Goal: Task Accomplishment & Management: Complete application form

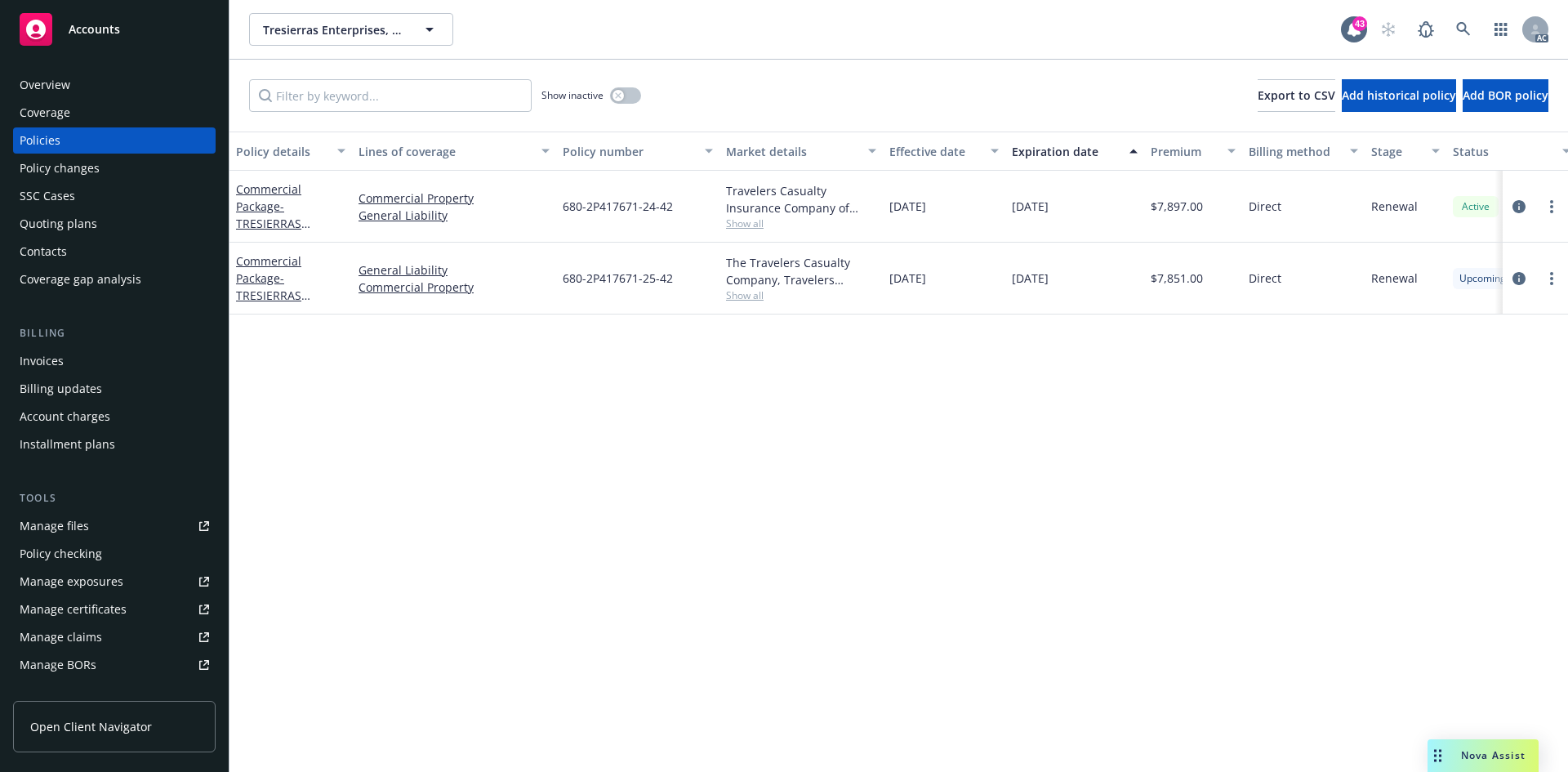
click at [755, 297] on span "Show all" at bounding box center [801, 295] width 150 height 14
drag, startPoint x: 559, startPoint y: 387, endPoint x: 697, endPoint y: 389, distance: 138.0
click at [697, 389] on div "Writing company The Travelers Casualty Company Carrier Travelers Insurance Prog…" at bounding box center [712, 401] width 327 height 183
copy span "Travelers Insurance"
click at [457, 388] on div "Policy details Lines of coverage Policy number Market details Effective date Ex…" at bounding box center [899, 451] width 1339 height 640
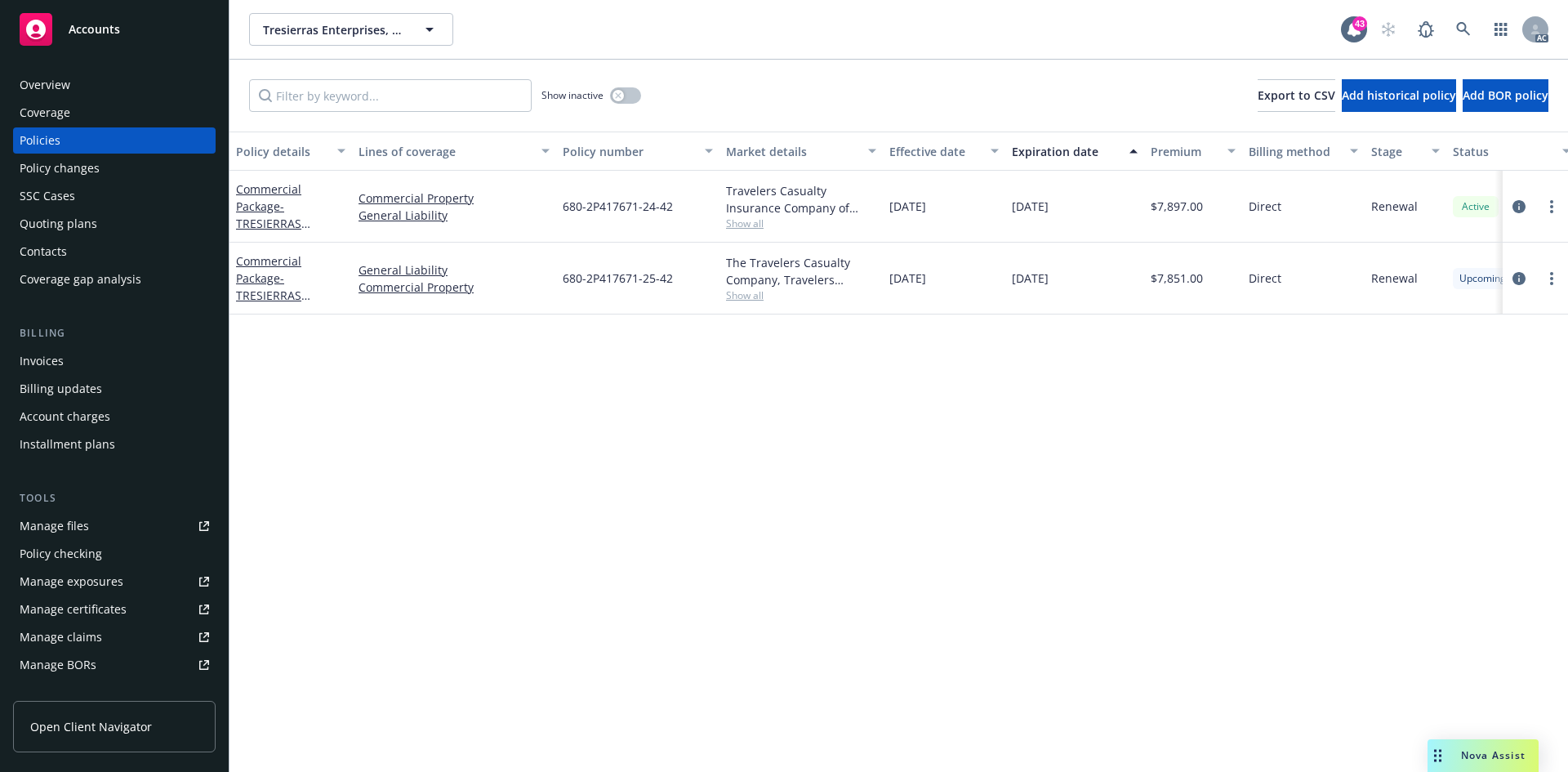
click at [132, 169] on div "Policy changes" at bounding box center [115, 168] width 189 height 26
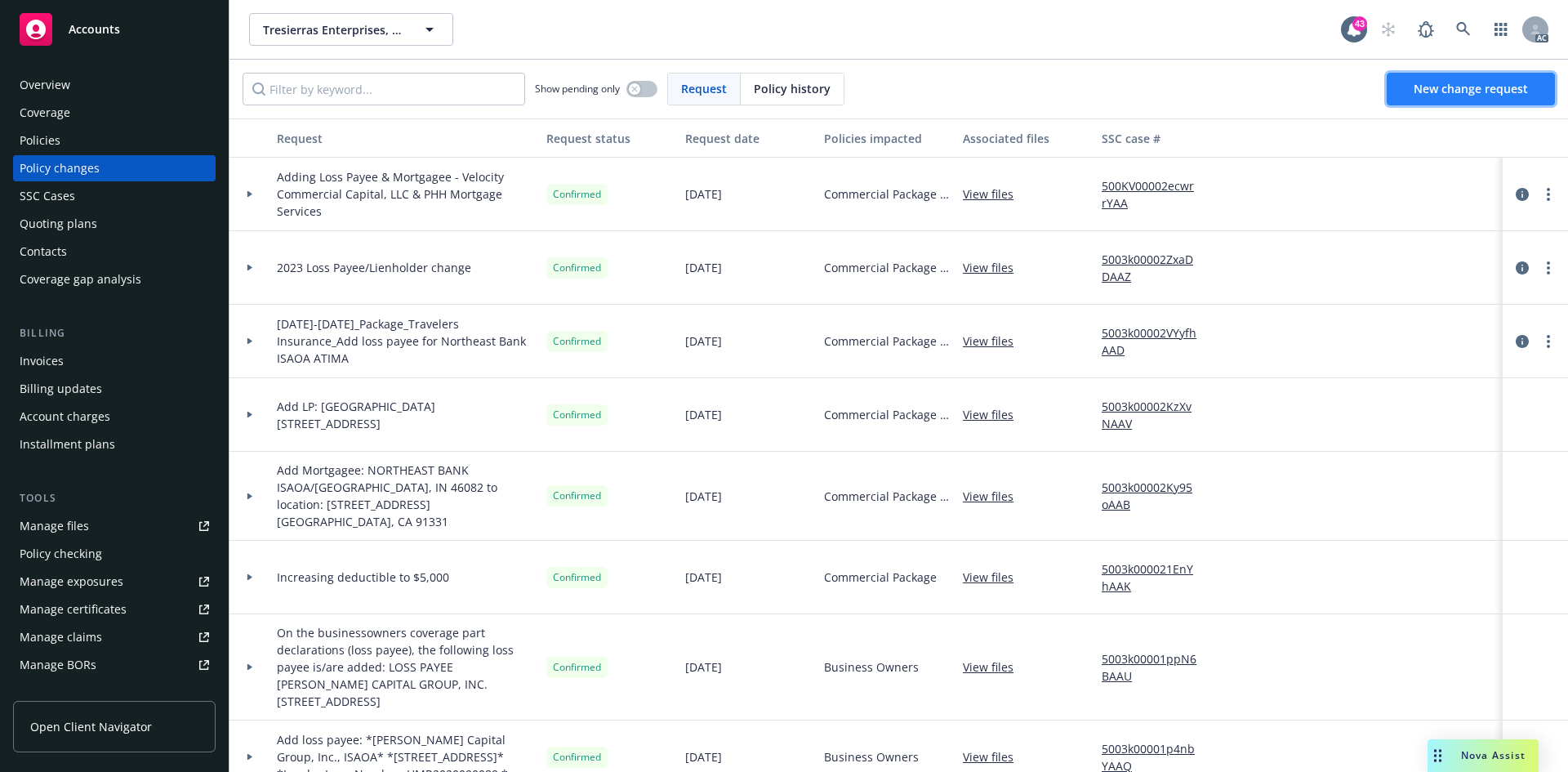
click at [1432, 97] on link "New change request" at bounding box center [1471, 89] width 169 height 32
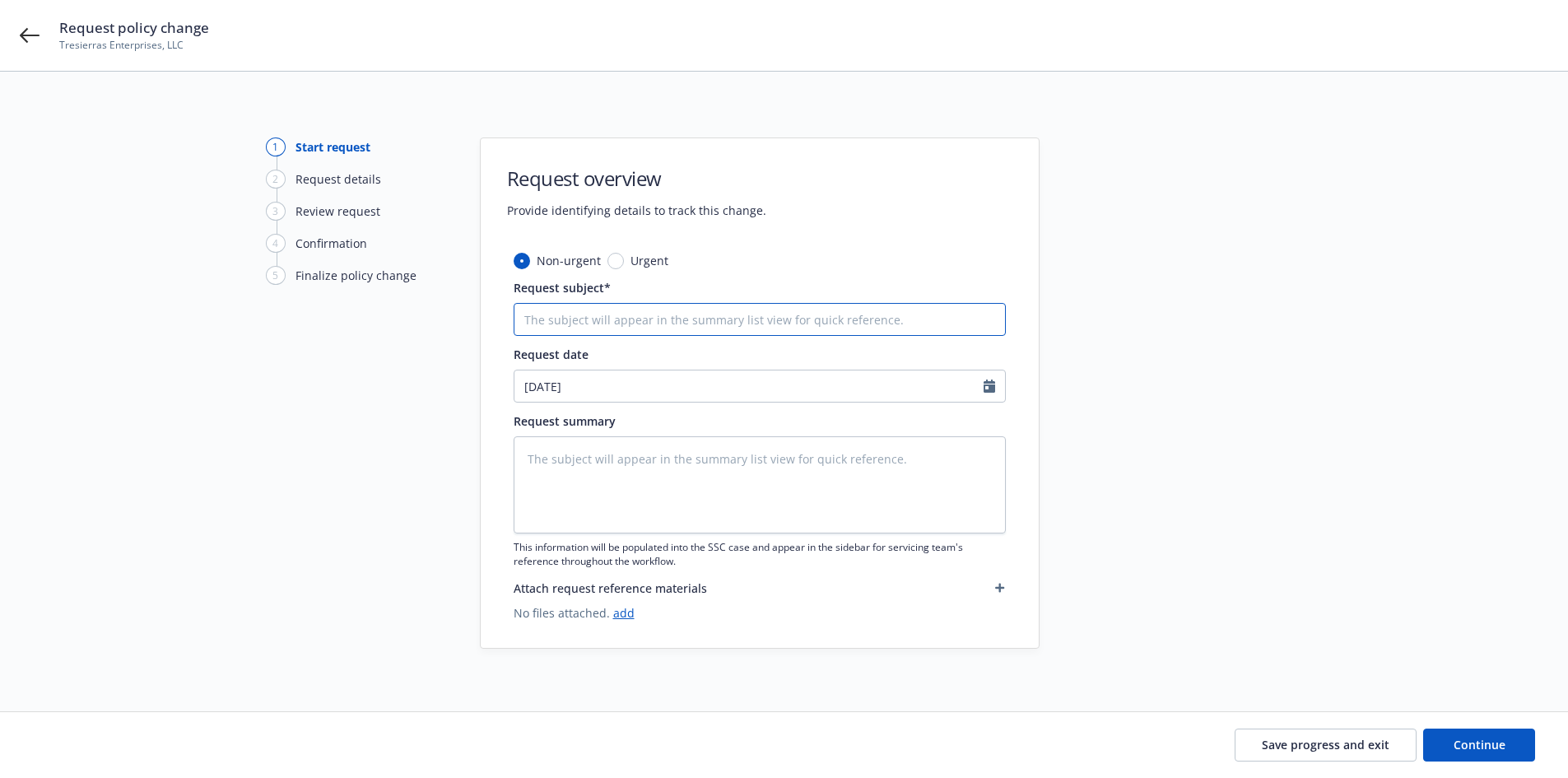
click at [827, 324] on input "Request subject*" at bounding box center [759, 319] width 492 height 33
type textarea "x"
type input "2"
type textarea "x"
type input "25"
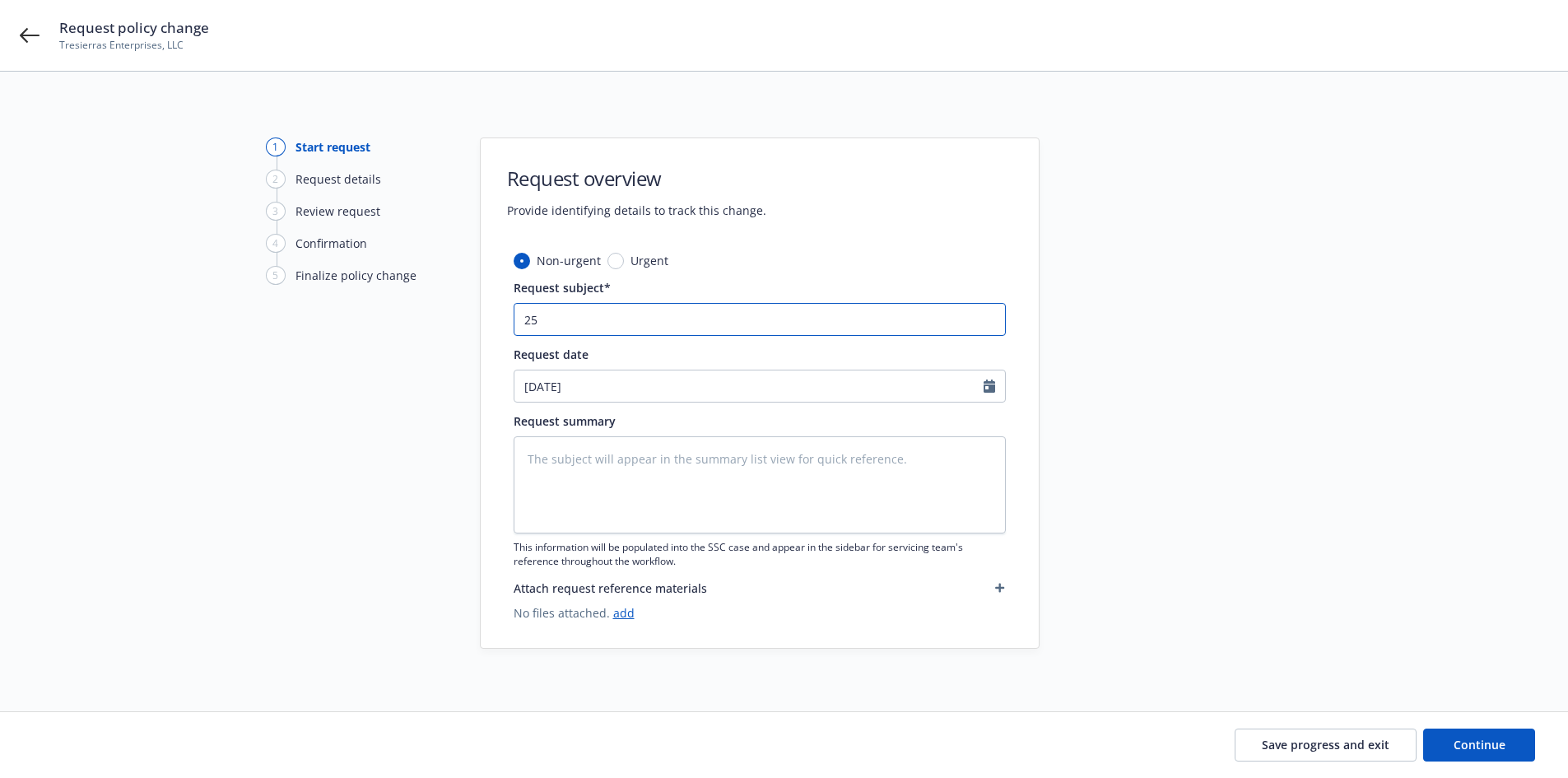
type textarea "x"
type input "25"
type textarea "x"
type input "25 P"
type textarea "x"
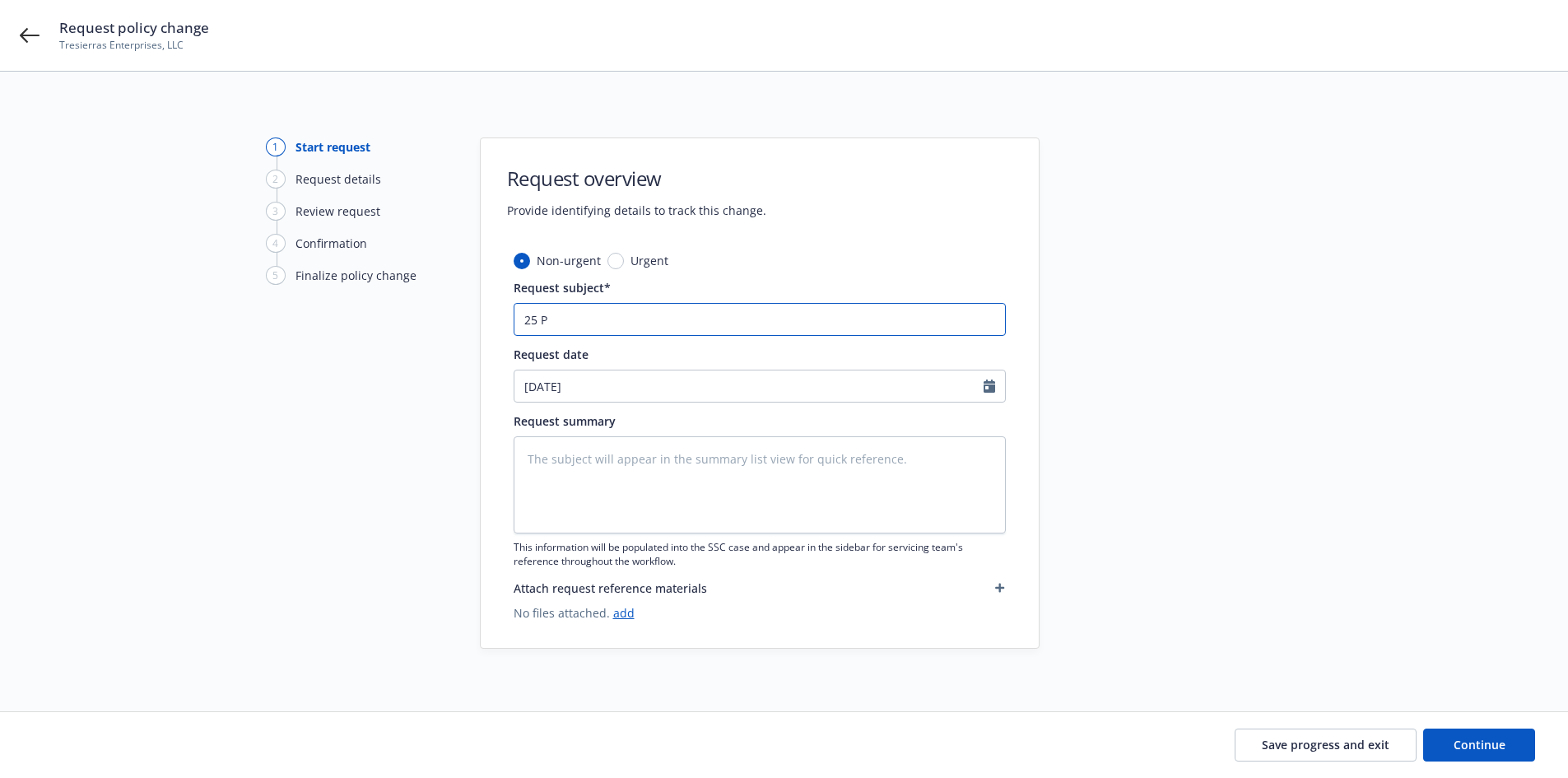
type input "25 PK"
type textarea "x"
type input "25 PKG"
type textarea "x"
paste input "Travelers Insurance"
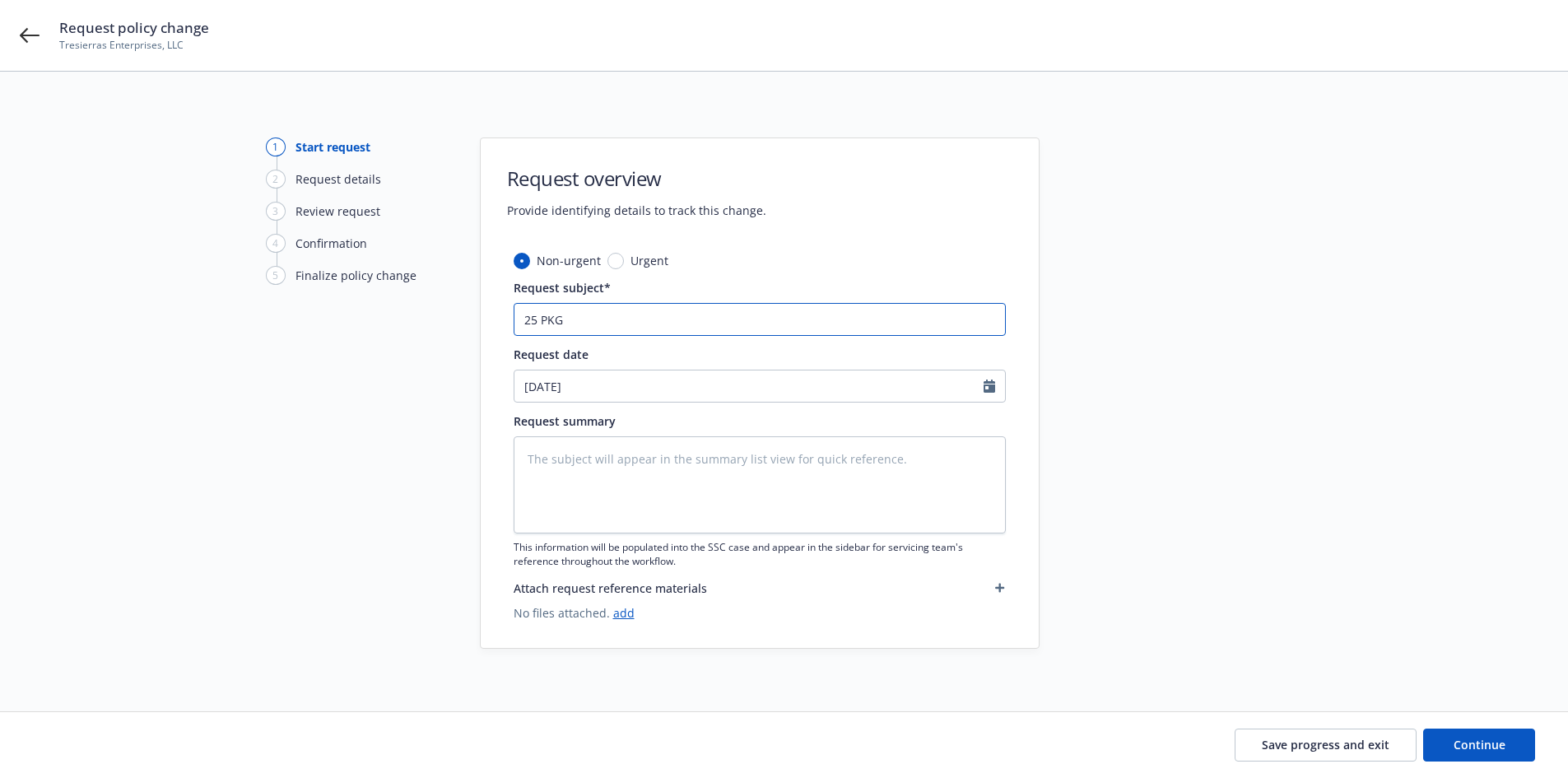
type input "25 PKG Travelers Insurance"
type textarea "x"
type input "25 PKG Travelers Insurance"
type textarea "x"
type input "25 PKG Travelers Insurance -"
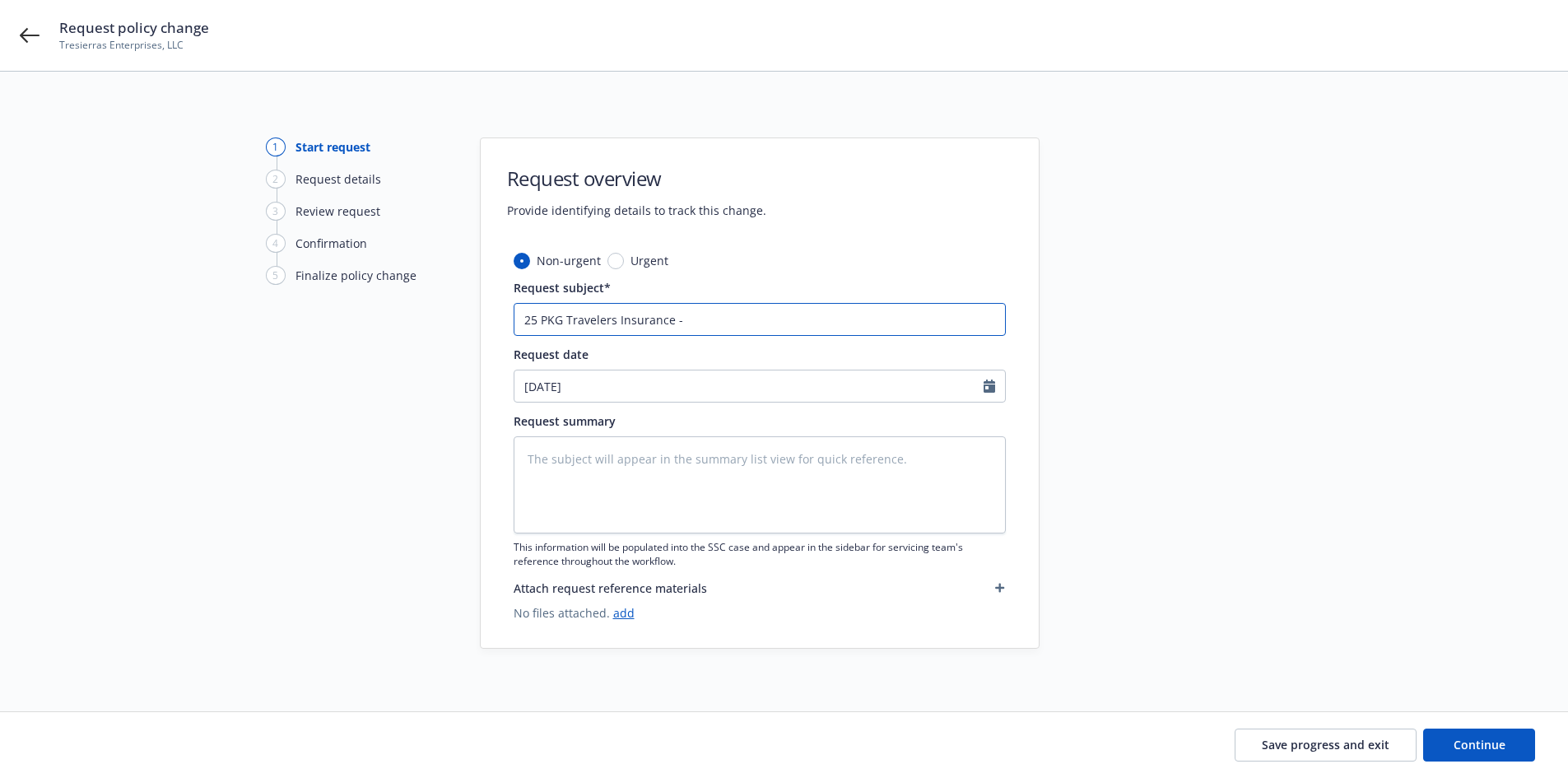
type textarea "x"
type input "25 PKG Travelers Insurance -"
type textarea "x"
type input "25 PKG Travelers Insurance - A"
type textarea "x"
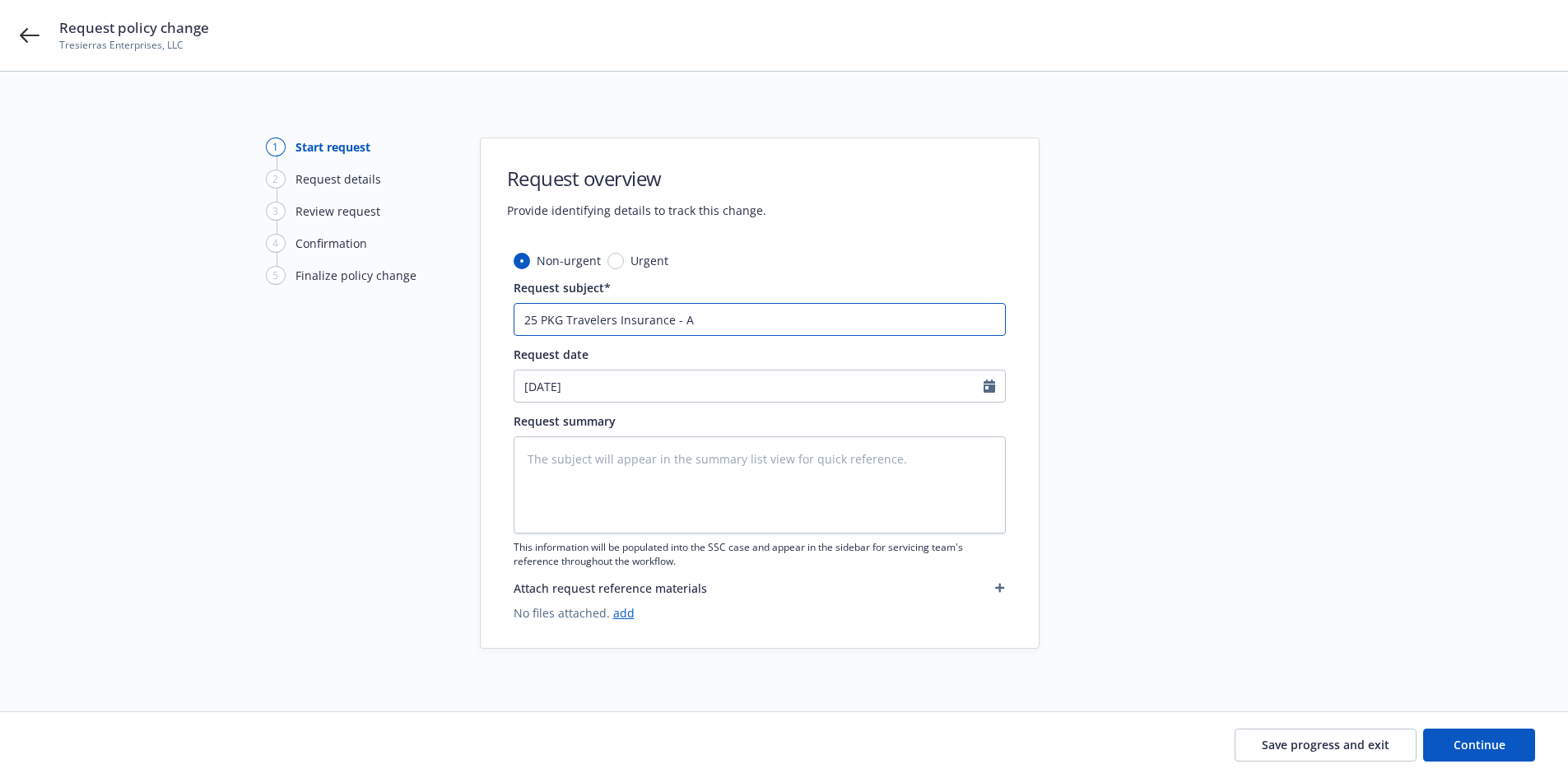
type input "25 PKG Travelers Insurance - Ad"
type textarea "x"
type input "25 PKG Travelers Insurance - Add"
type textarea "x"
type input "25 PKG Travelers Insurance - Add"
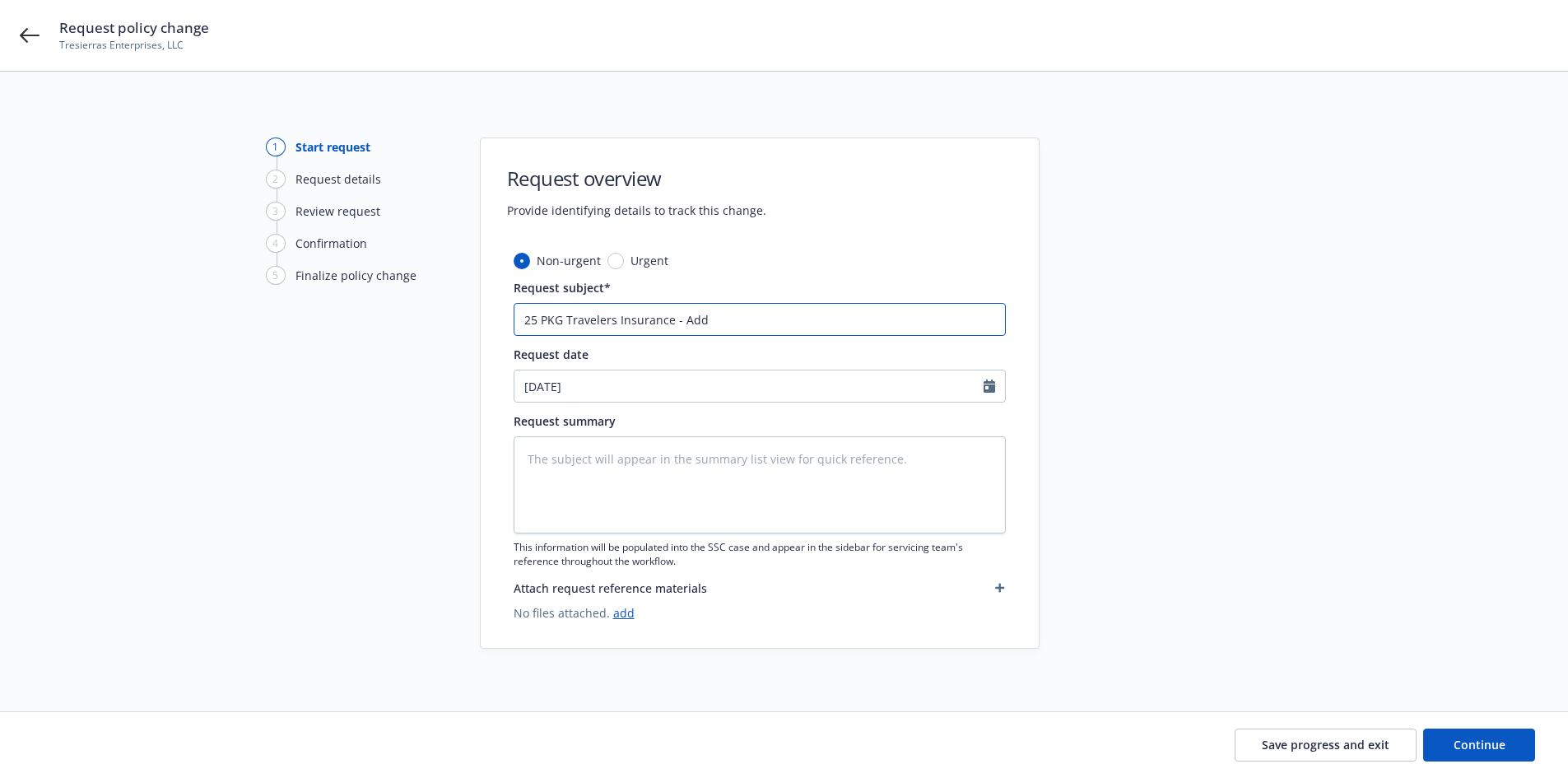
type textarea "x"
type input "25 PKG Travelers Insurance - Add 4"
type textarea "x"
type input "25 PKG Travelers Insurance - Add 4"
type textarea "x"
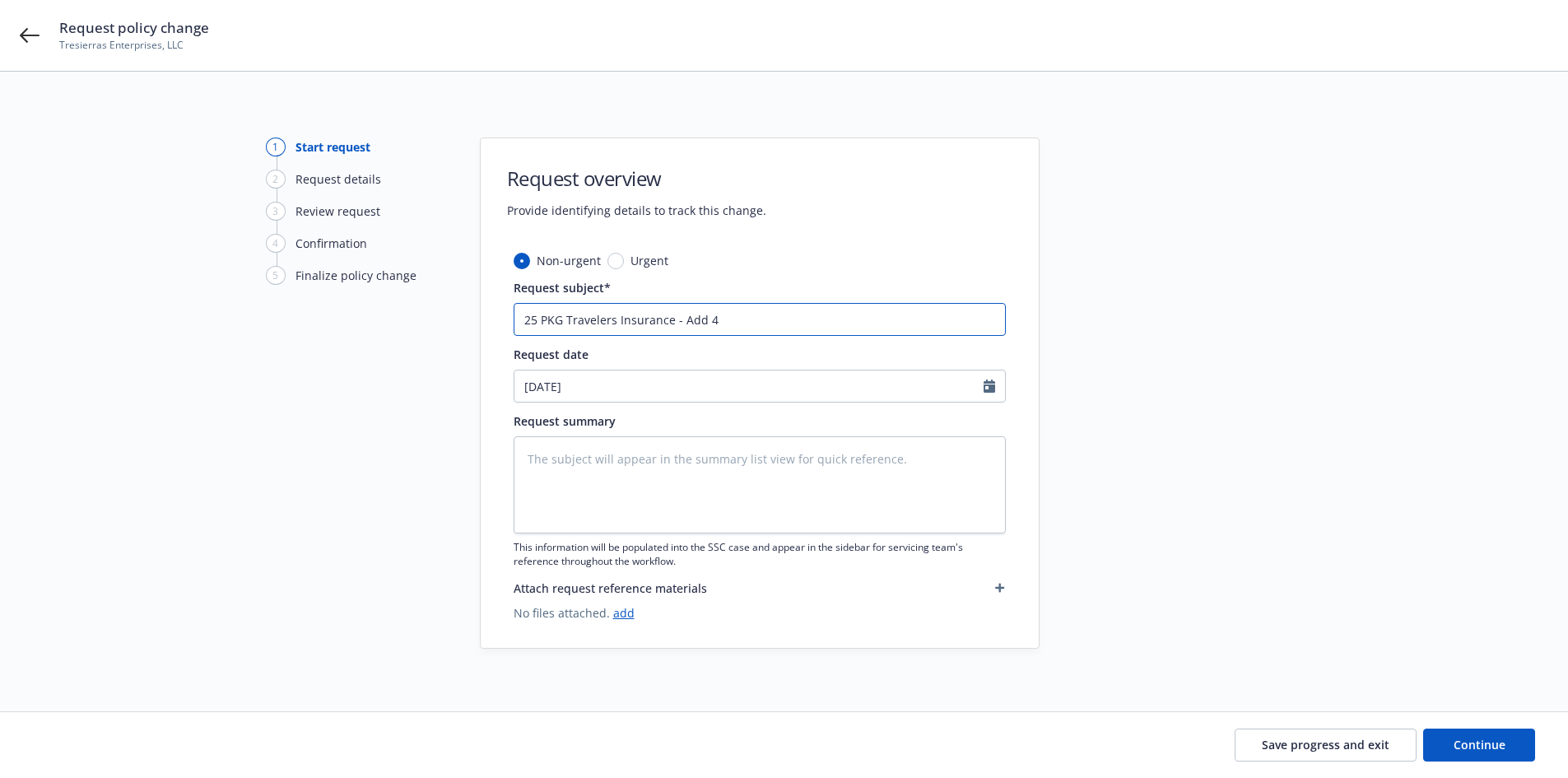
type input "25 PKG Travelers Insurance - Add 4 a"
type textarea "x"
type input "25 PKG Travelers Insurance - Add 4 ad"
type textarea "x"
type input "25 PKG Travelers Insurance - Add 4 add"
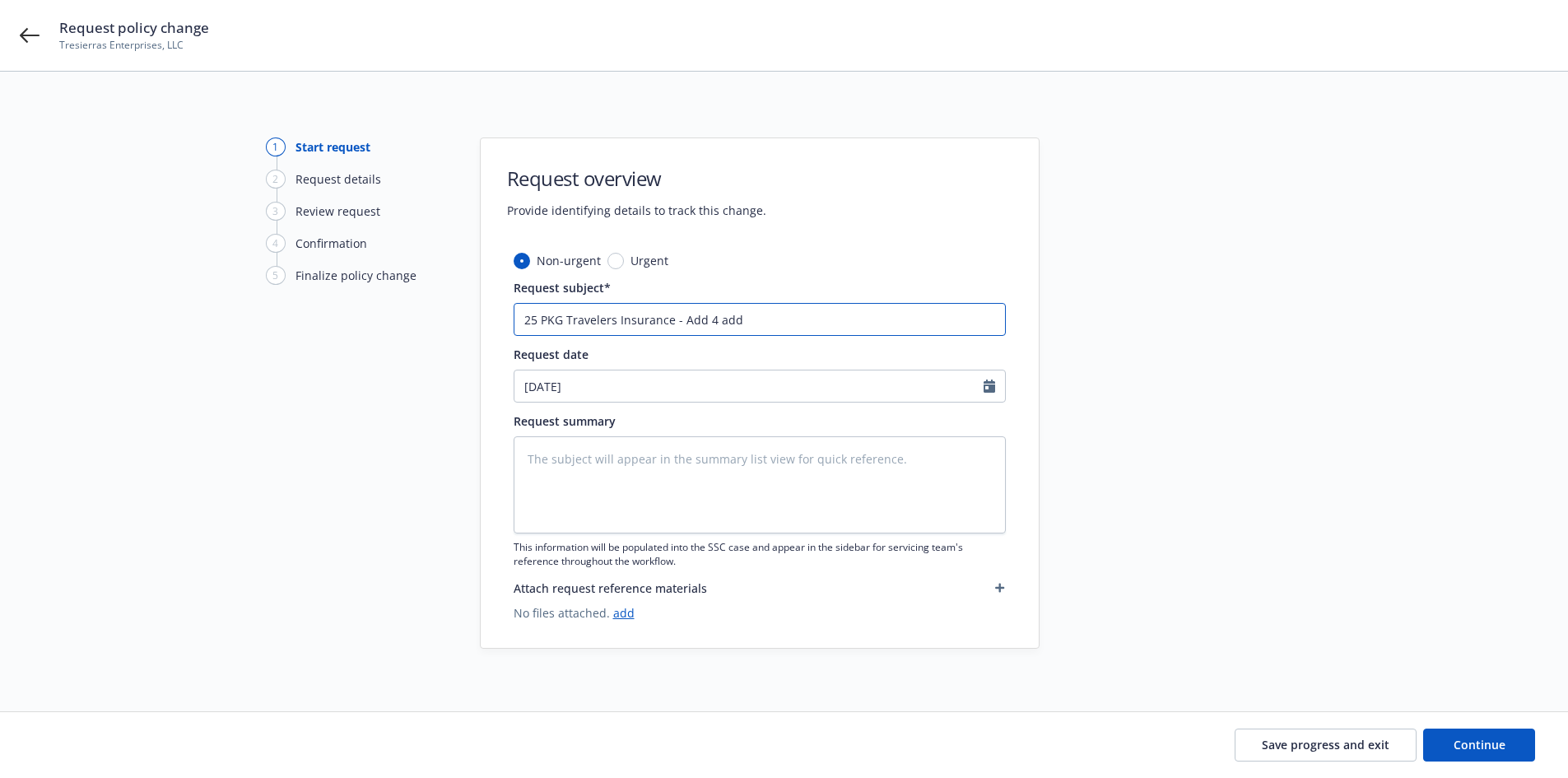
type textarea "x"
type input "25 PKG Travelers Insurance - Add 4 addr"
type textarea "x"
type input "25 PKG Travelers Insurance - Add 4 addre"
type textarea "x"
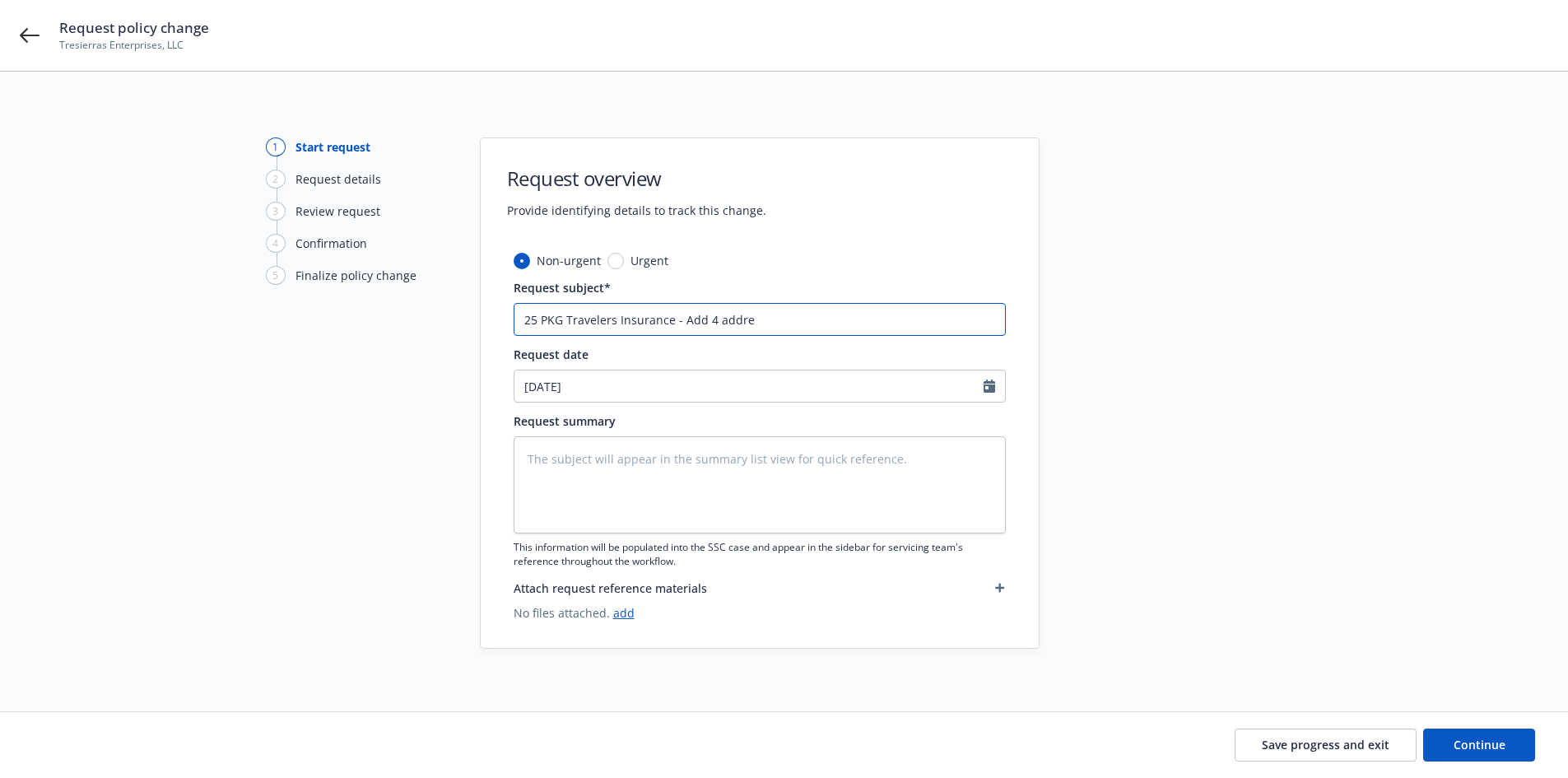
type input "25 PKG Travelers Insurance - Add 4 addres"
type textarea "x"
type input "25 PKG Travelers Insurance - Add 4 address"
type textarea "x"
type input "25 PKG Travelers Insurance - Add 4 addresse"
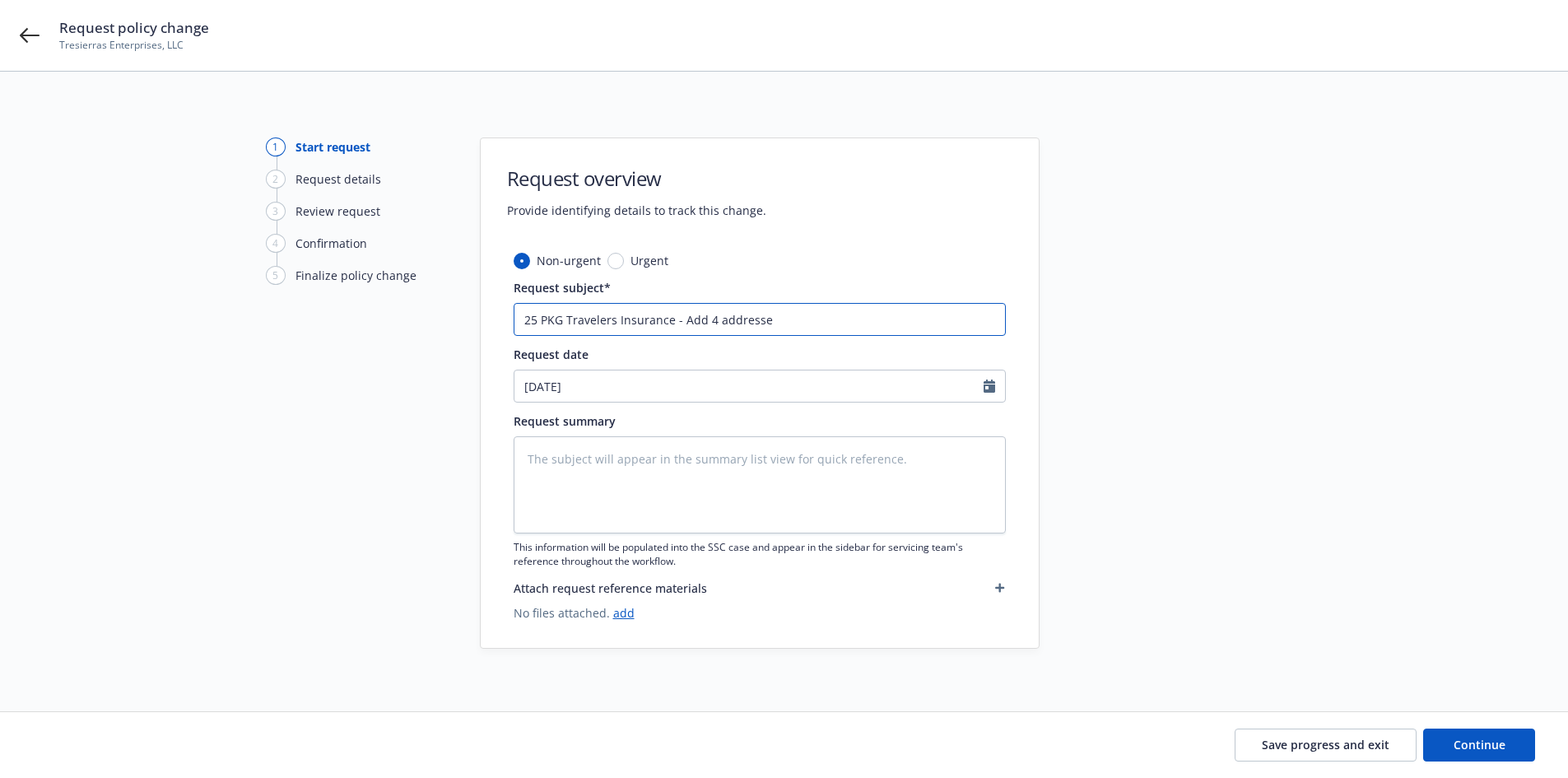
type textarea "x"
click at [827, 324] on input "25 PKG Travelers Insurance - Add 4 addresses" at bounding box center [759, 319] width 492 height 33
drag, startPoint x: 682, startPoint y: 320, endPoint x: 790, endPoint y: 321, distance: 108.0
click at [790, 321] on input "25 PKG Travelers Insurance - Add 4 addresses" at bounding box center [759, 319] width 492 height 33
type input "25 PKG Travelers Insurance - Add 4 addresses"
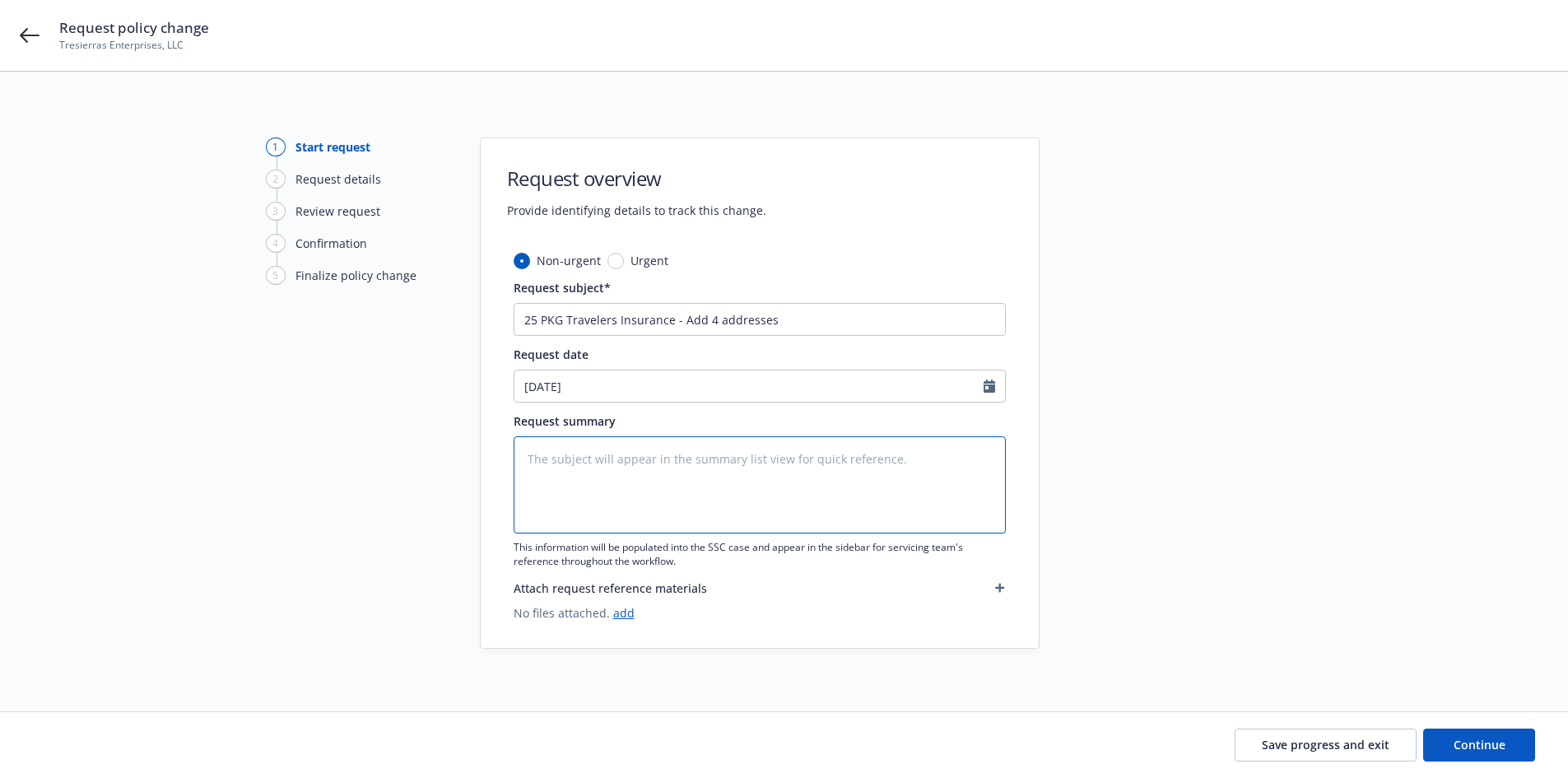
click at [625, 484] on textarea at bounding box center [759, 485] width 492 height 97
click at [607, 455] on textarea at bounding box center [759, 485] width 492 height 97
paste textarea "The location at [STREET_ADDRESS] is comprised of 4 addresses. Please add these …"
type textarea "The location at [STREET_ADDRESS] is comprised of 4 addresses. Please add these …"
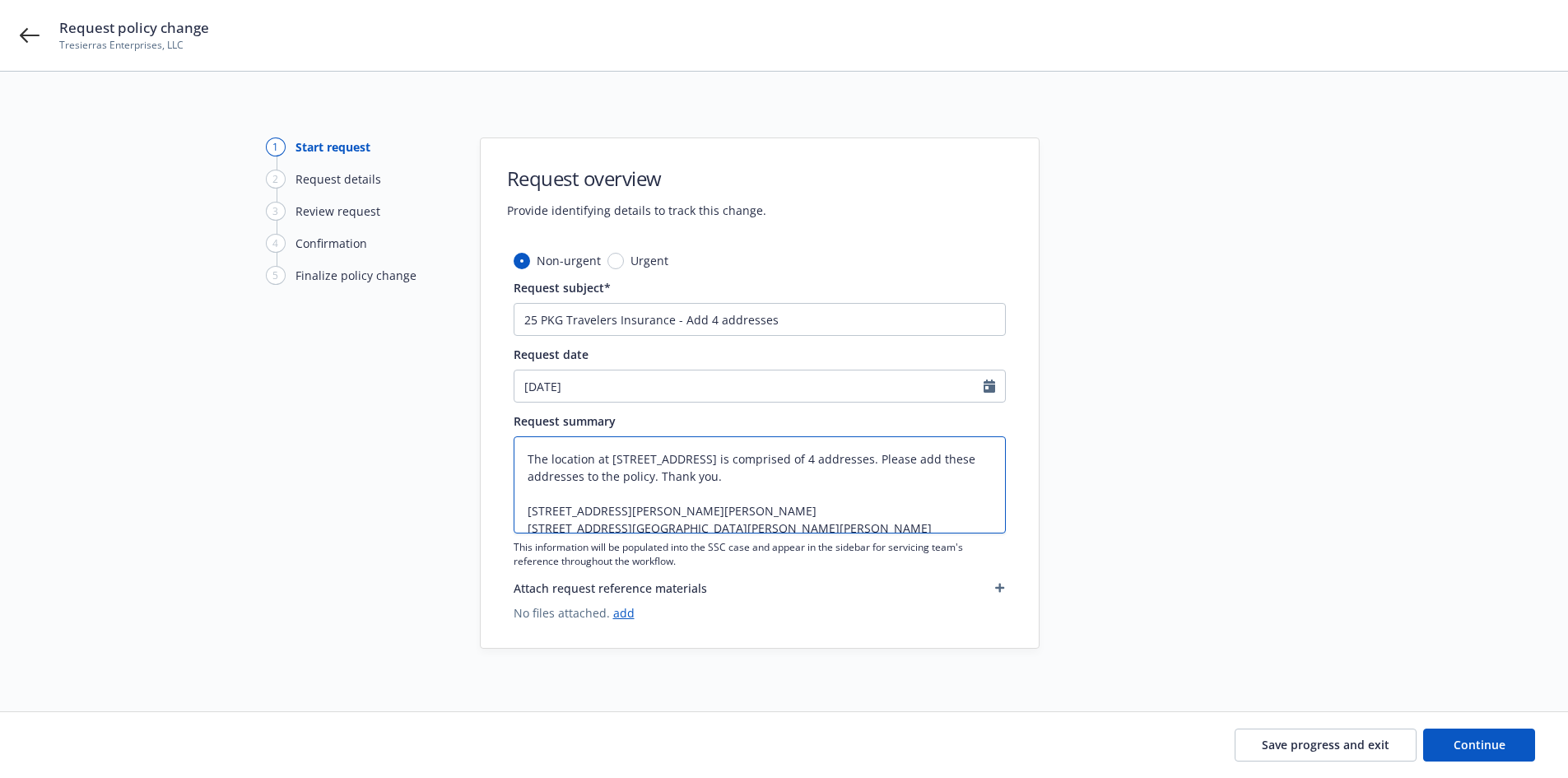
type textarea "x"
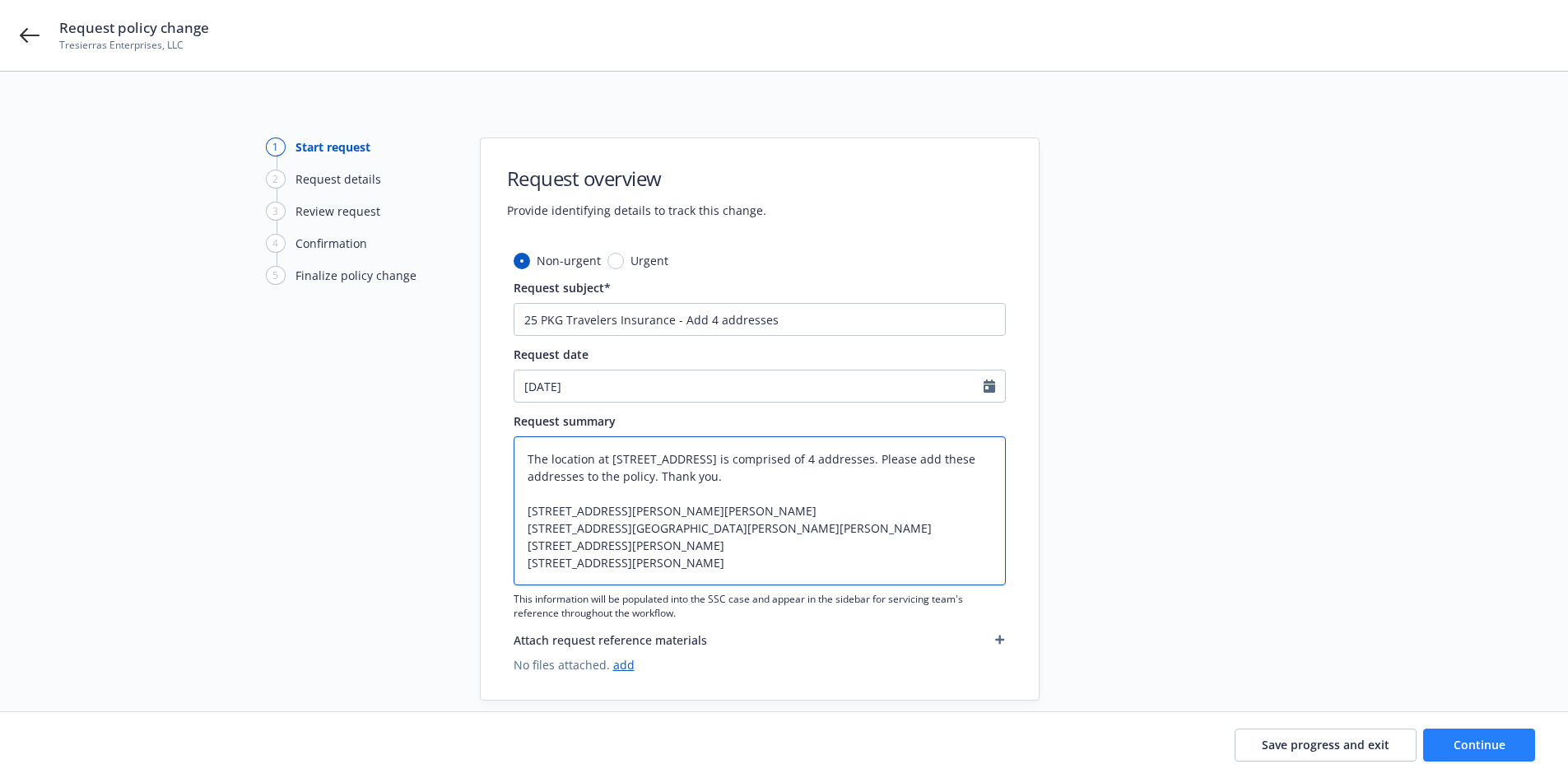
type textarea "The location at [STREET_ADDRESS] is comprised of 4 addresses. Please add these …"
click at [1481, 744] on span "Continue" at bounding box center [1479, 745] width 52 height 16
type textarea "x"
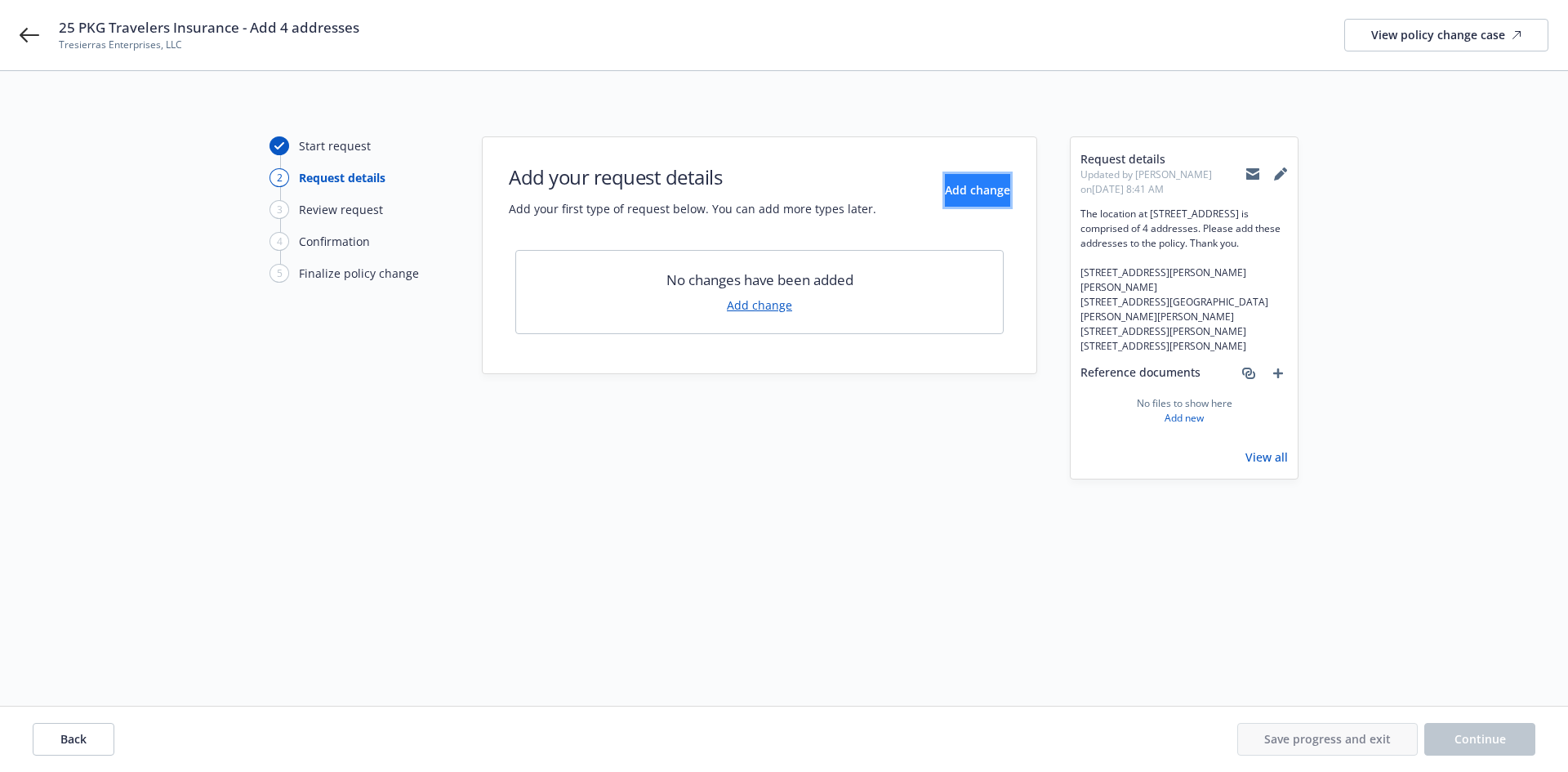
click at [945, 191] on span "Add change" at bounding box center [977, 189] width 66 height 16
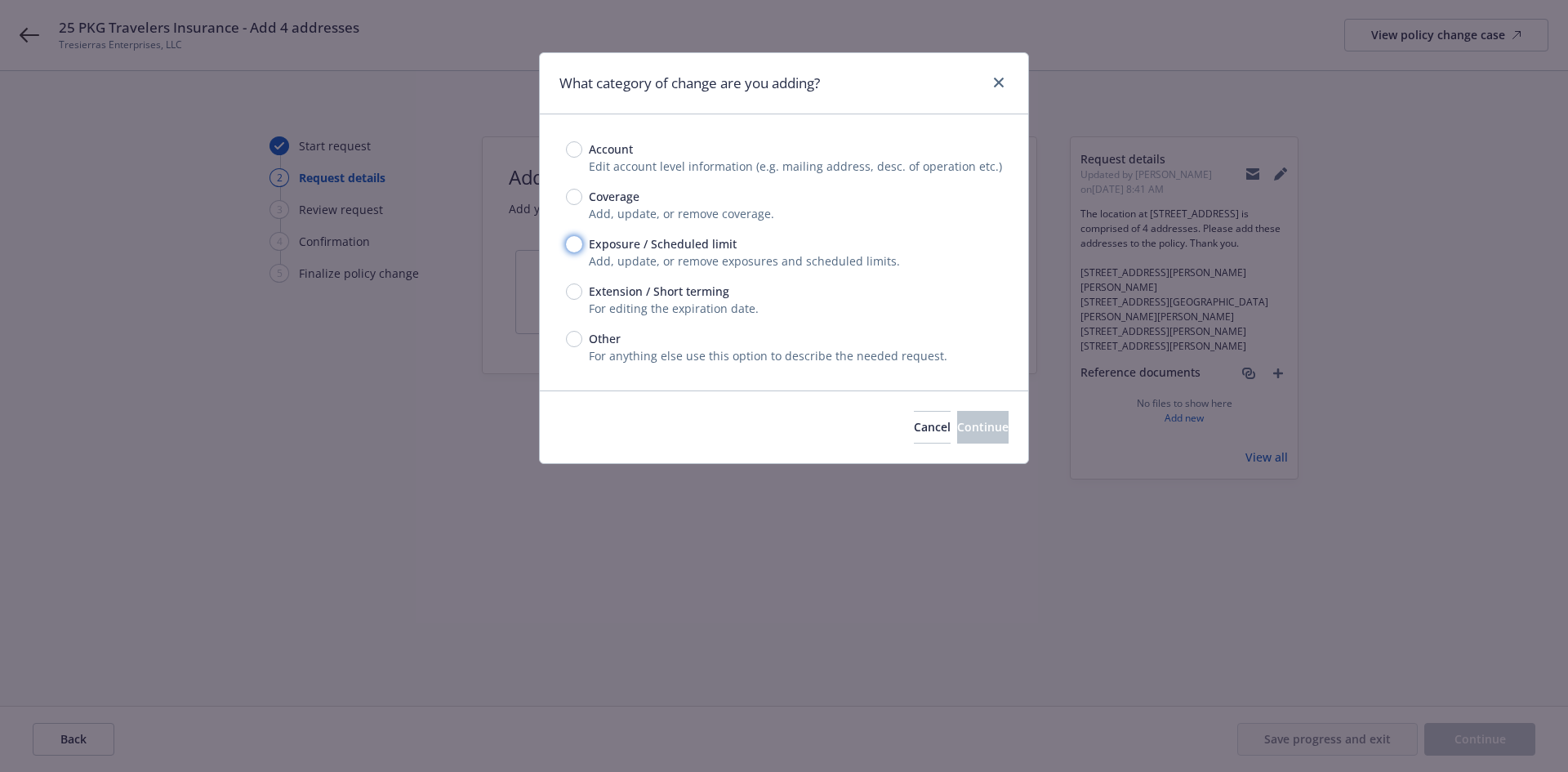
click at [575, 247] on input "Exposure / Scheduled limit" at bounding box center [574, 244] width 17 height 17
radio input "true"
click at [995, 423] on button "Continue" at bounding box center [983, 427] width 51 height 32
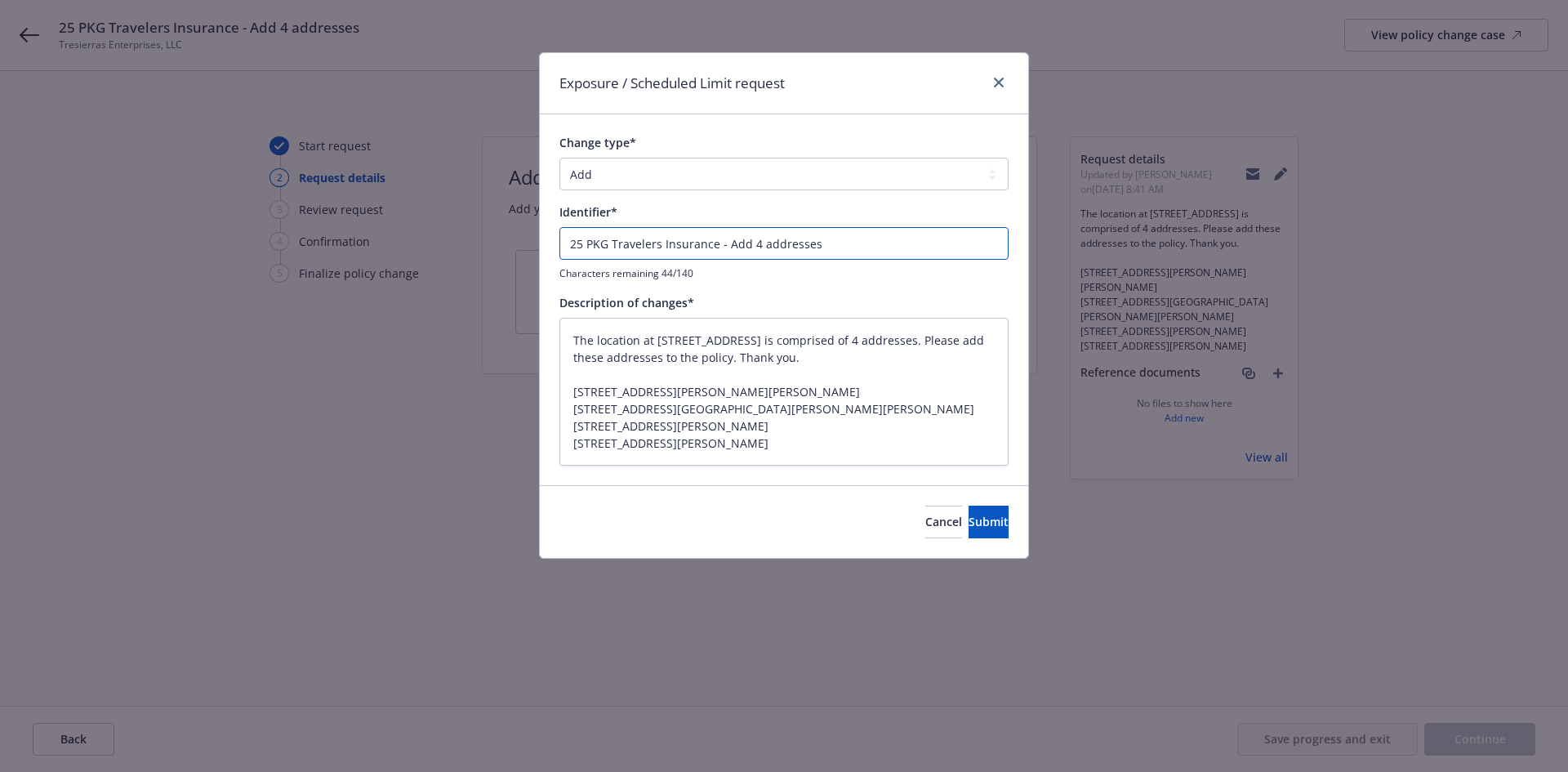
drag, startPoint x: 726, startPoint y: 242, endPoint x: 538, endPoint y: 235, distance: 188.1
click at [538, 235] on div "Exposure / Scheduled Limit request Change type* Add Audit Change Remove Identif…" at bounding box center [784, 386] width 1568 height 772
type textarea "x"
type input "Add 4 addresses"
click at [969, 518] on span "Submit" at bounding box center [989, 521] width 40 height 16
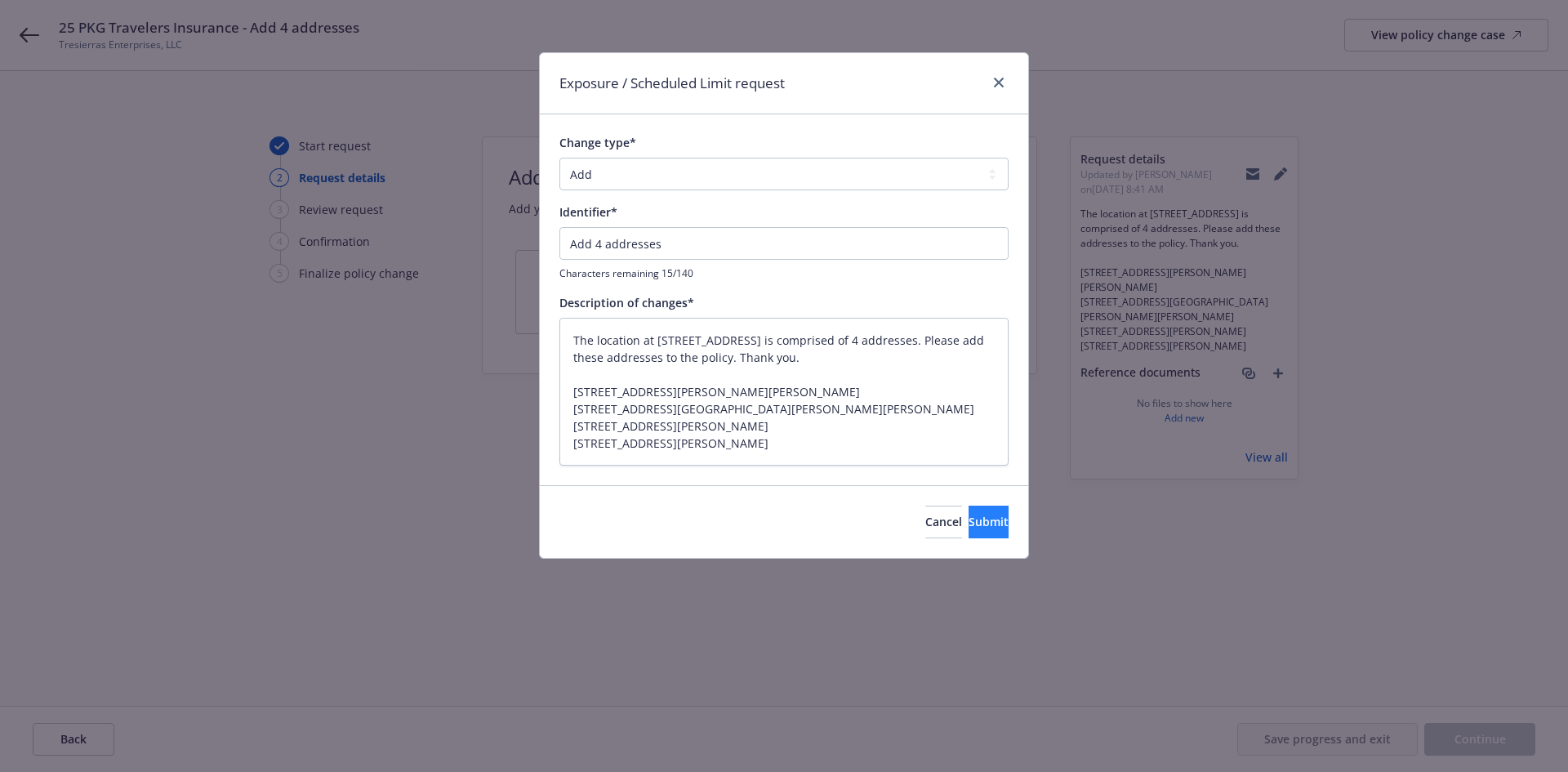
type textarea "x"
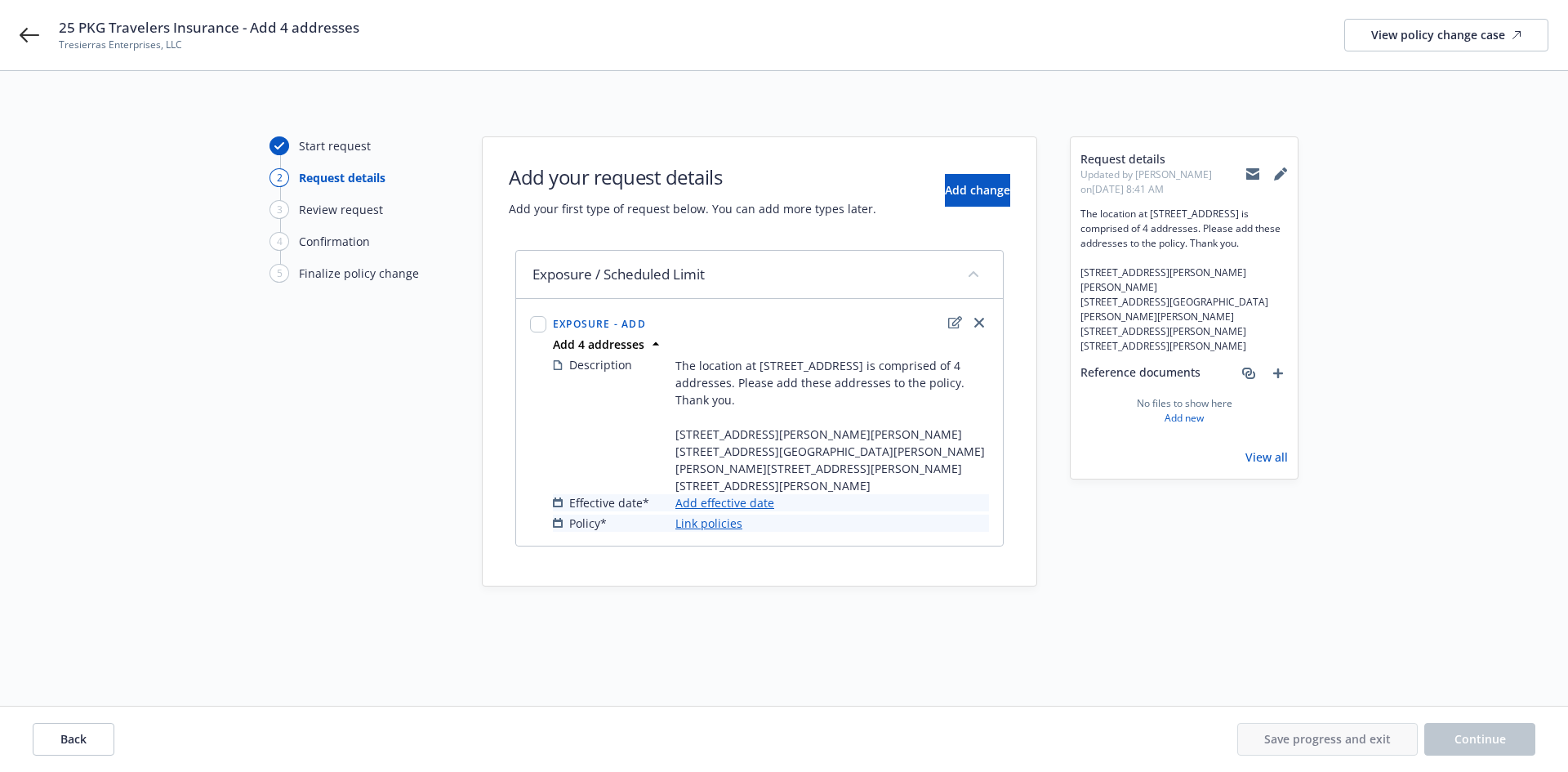
click at [750, 506] on link "Add effective date" at bounding box center [725, 502] width 99 height 17
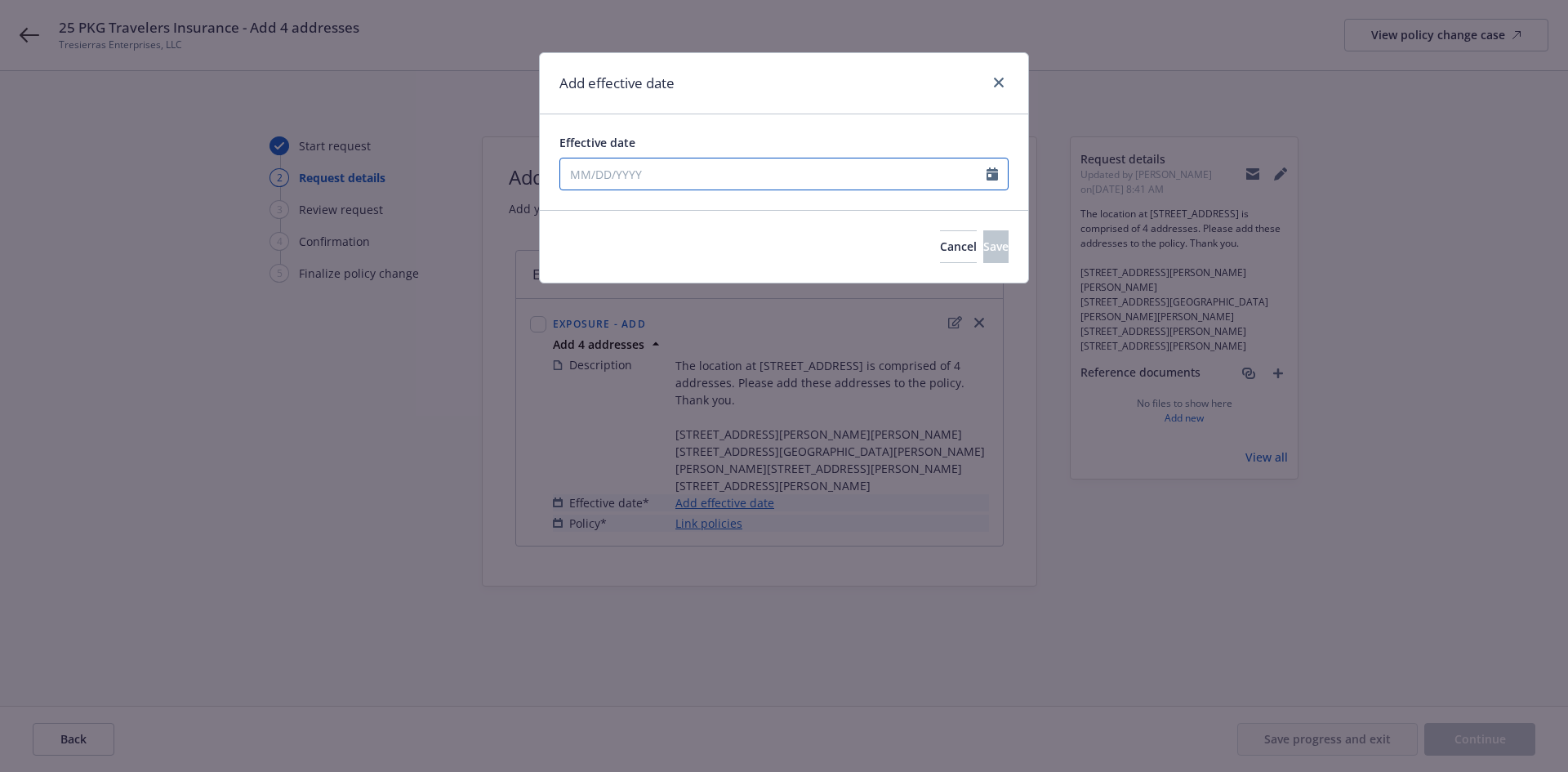
select select "9"
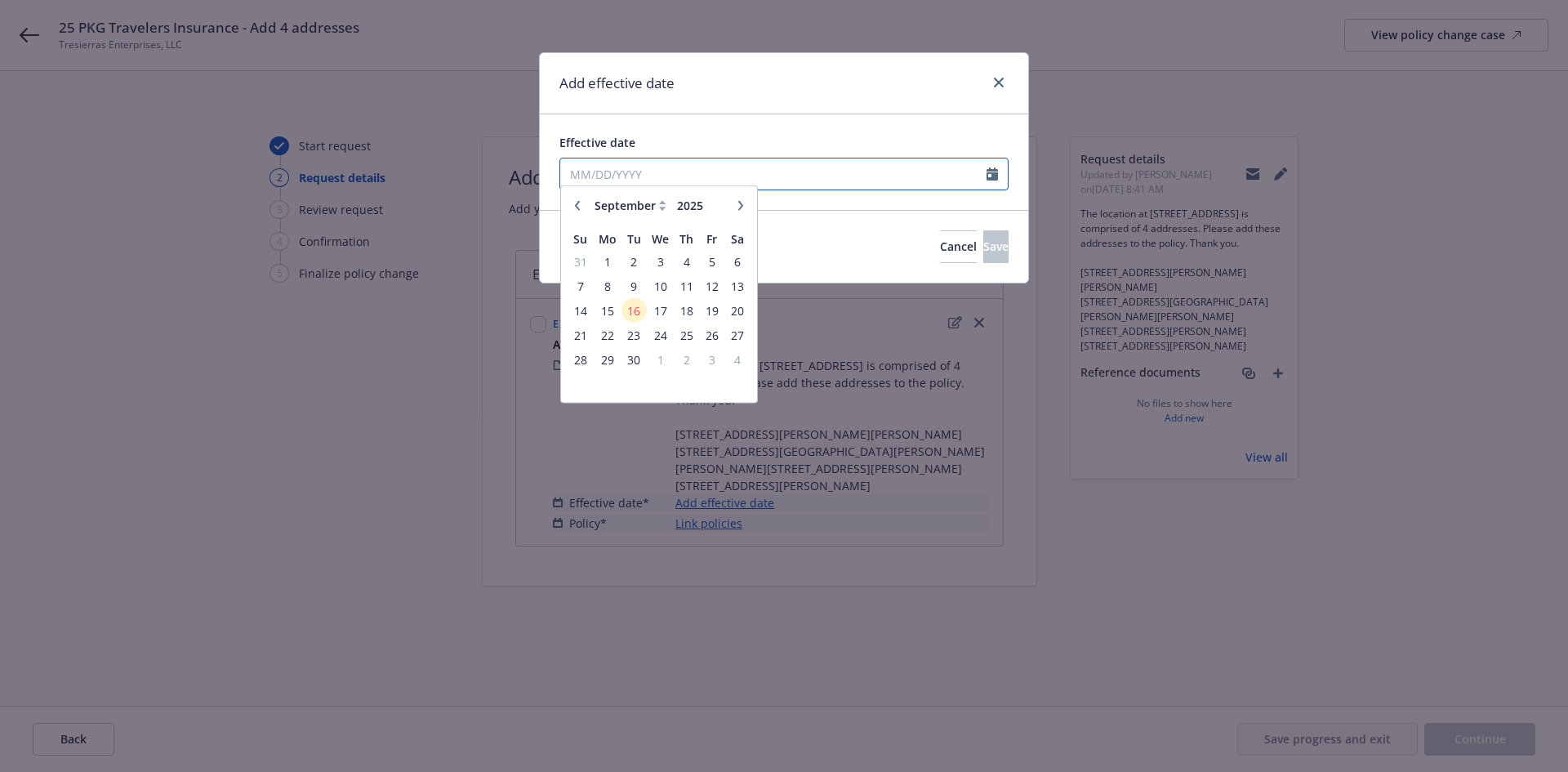
click at [740, 178] on input "Effective date" at bounding box center [774, 173] width 427 height 31
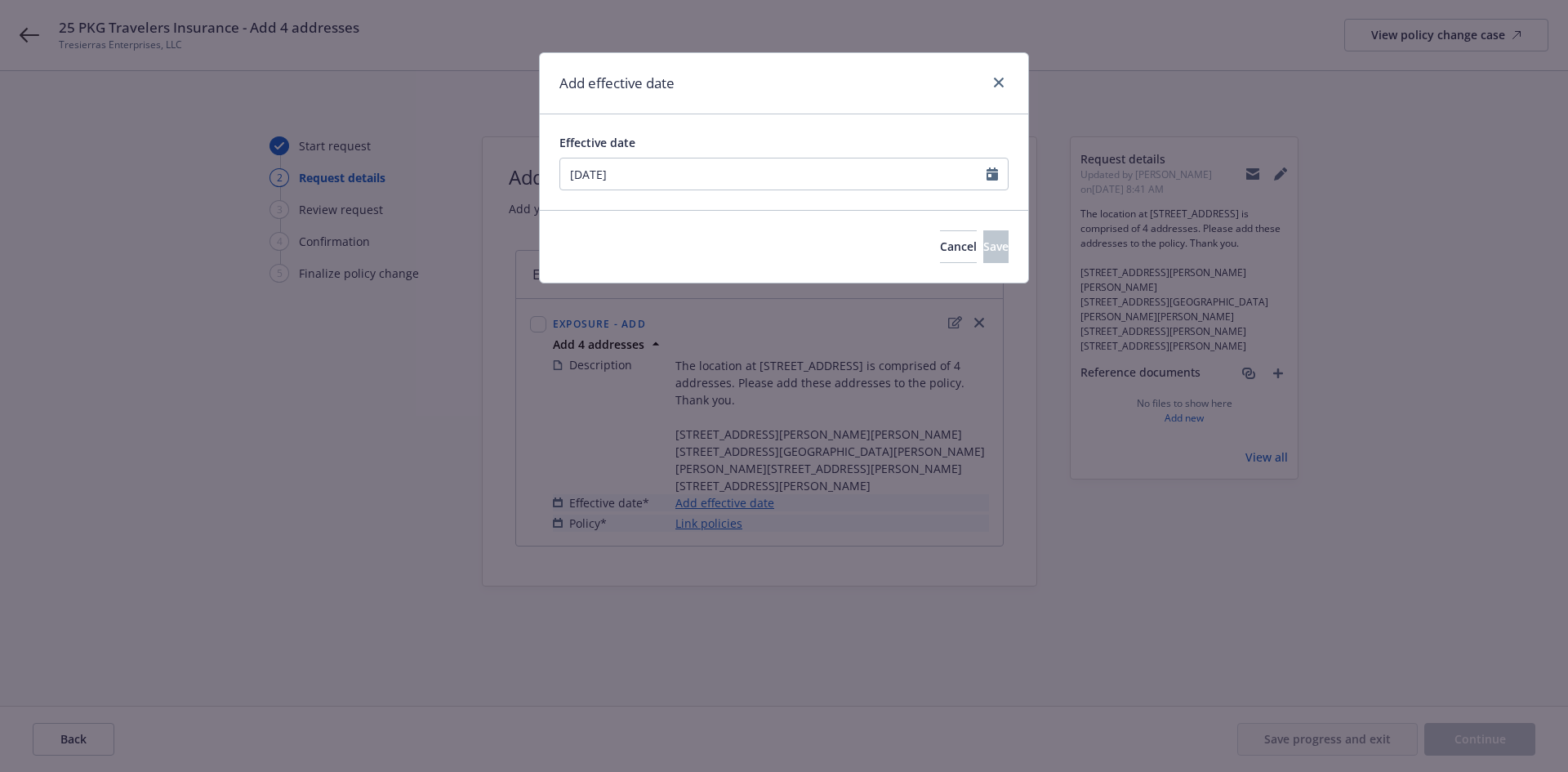
type input "[DATE]"
click at [730, 138] on div "Effective date" at bounding box center [784, 142] width 449 height 17
drag, startPoint x: 973, startPoint y: 246, endPoint x: 965, endPoint y: 253, distance: 10.6
click at [984, 246] on span "Save" at bounding box center [996, 246] width 26 height 16
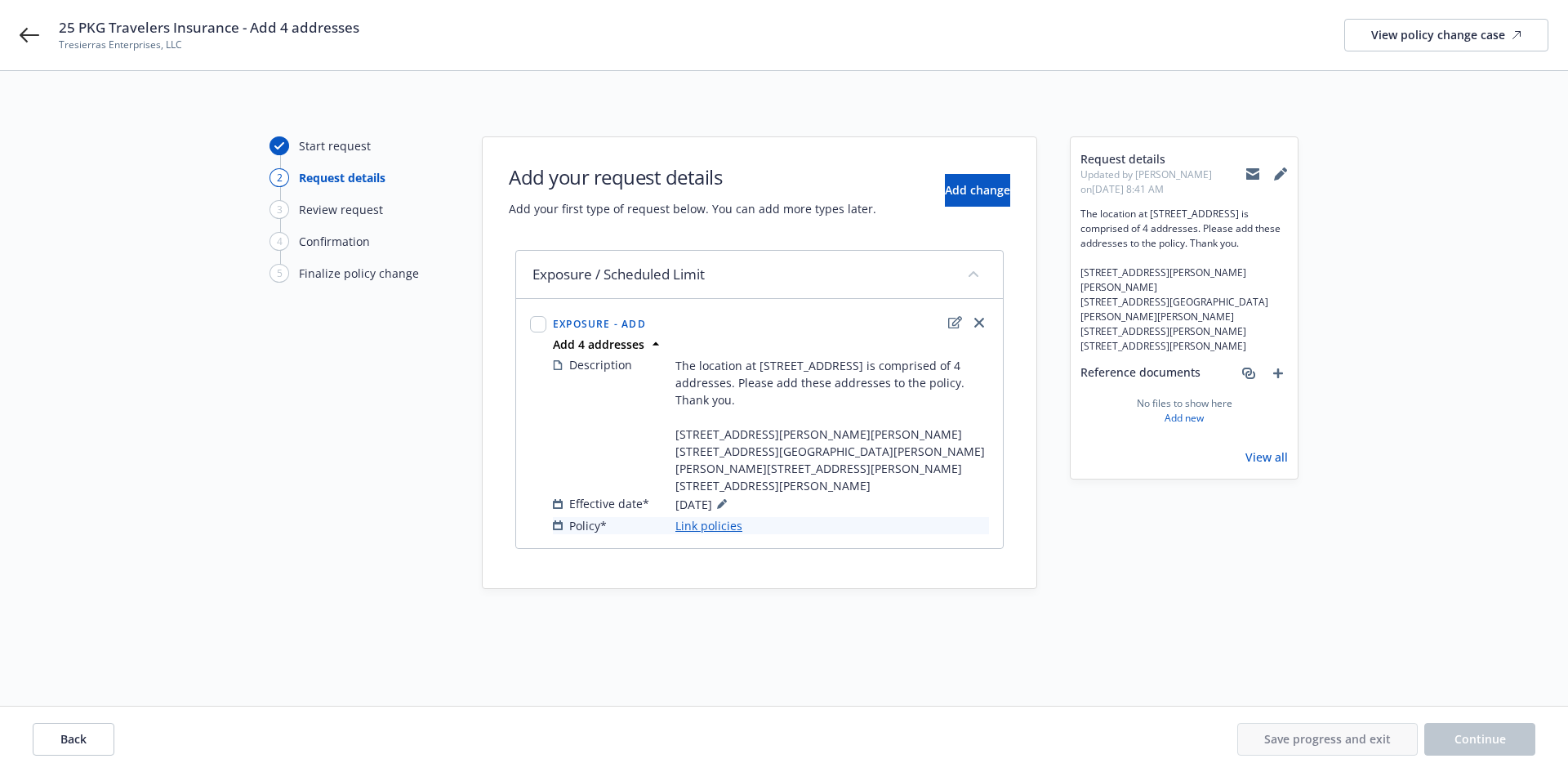
click at [705, 527] on link "Link policies" at bounding box center [709, 525] width 67 height 17
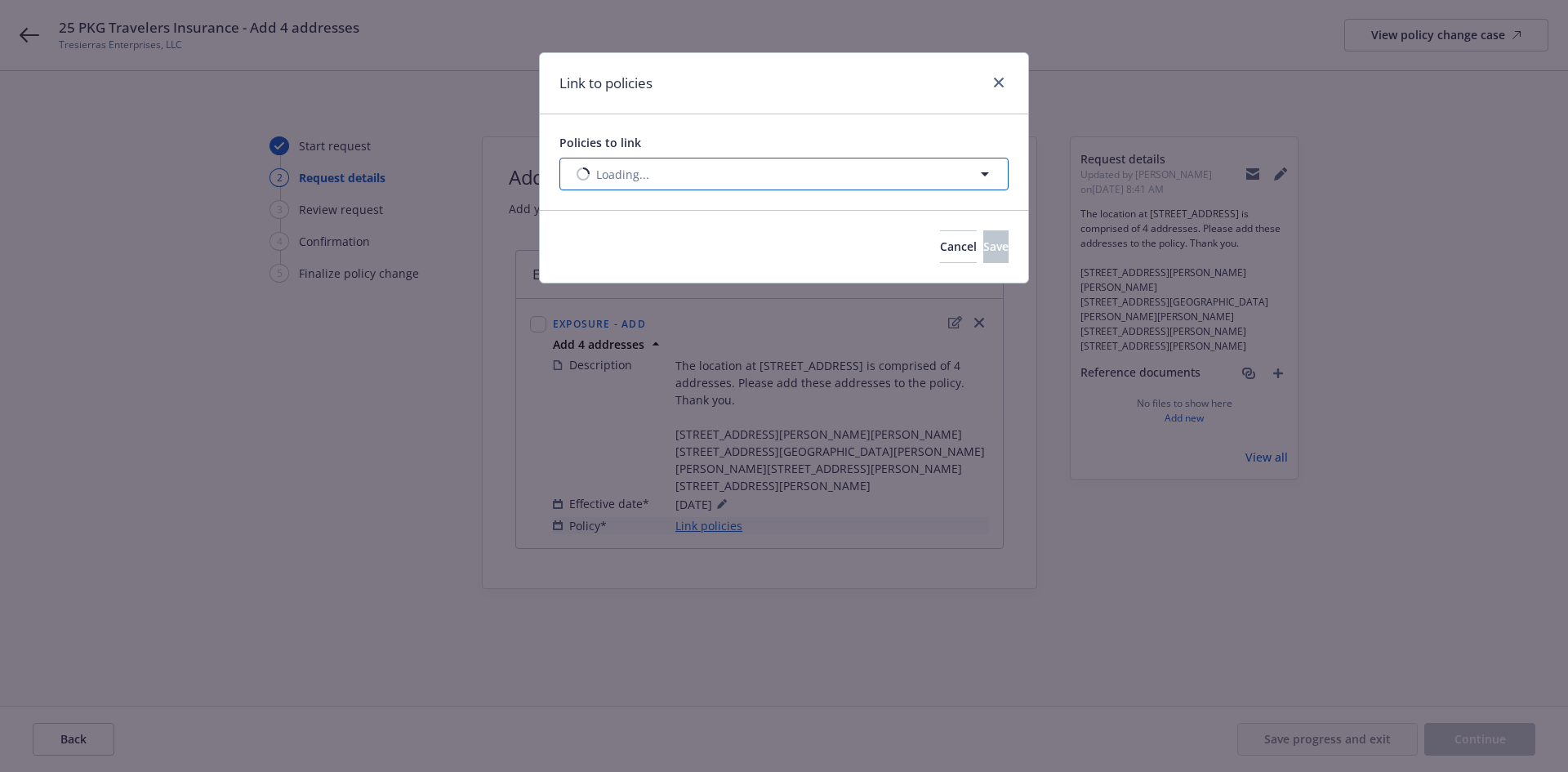
click at [794, 178] on button "Loading..." at bounding box center [784, 173] width 449 height 32
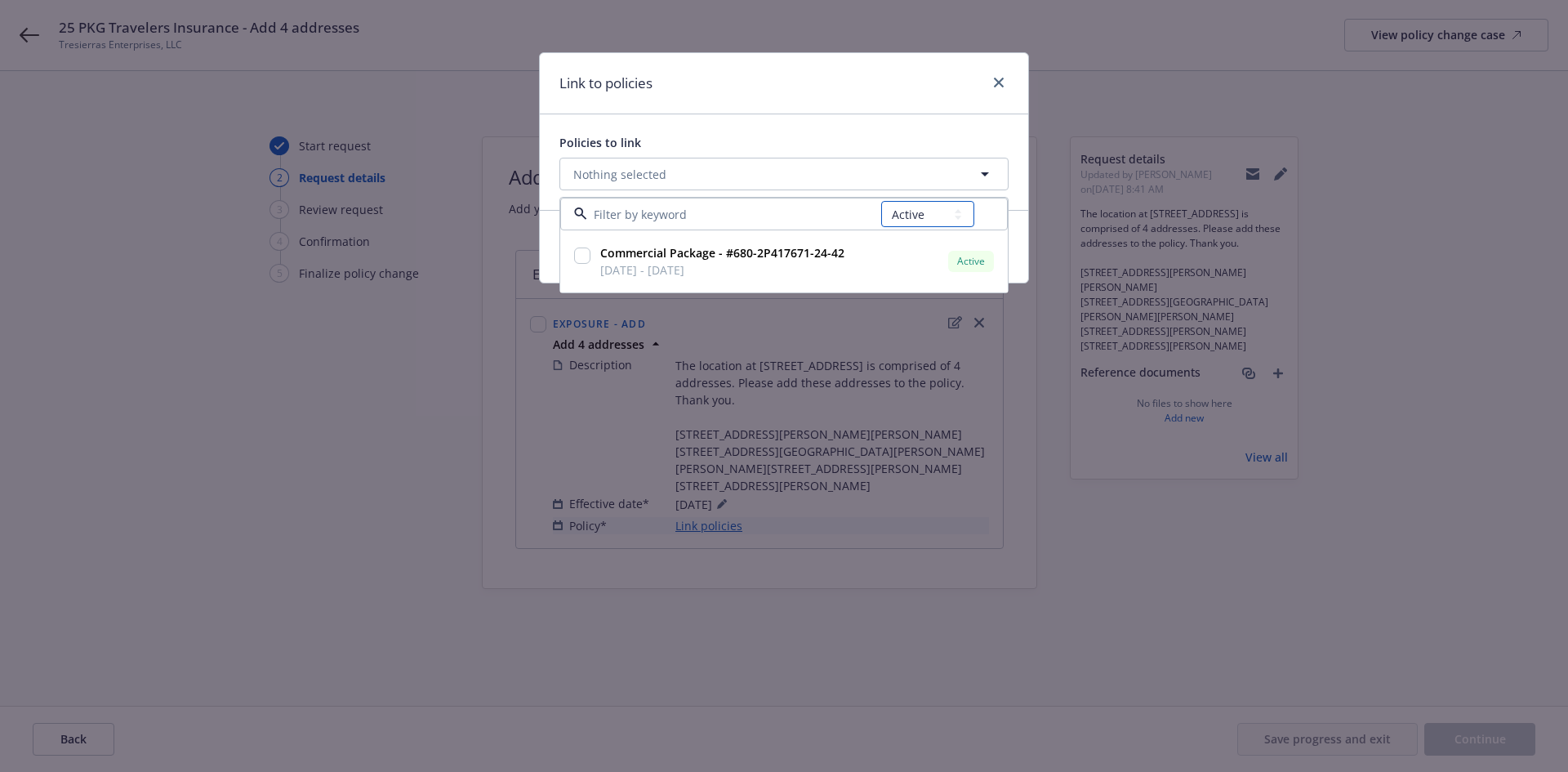
click at [928, 217] on select "All Active Upcoming Expired Cancelled" at bounding box center [928, 213] width 93 height 26
select select "UPCOMING"
click at [882, 201] on select "All Active Upcoming Expired Cancelled" at bounding box center [928, 213] width 93 height 26
click at [670, 263] on span "[DATE] - [DATE]" at bounding box center [722, 270] width 244 height 17
checkbox input "true"
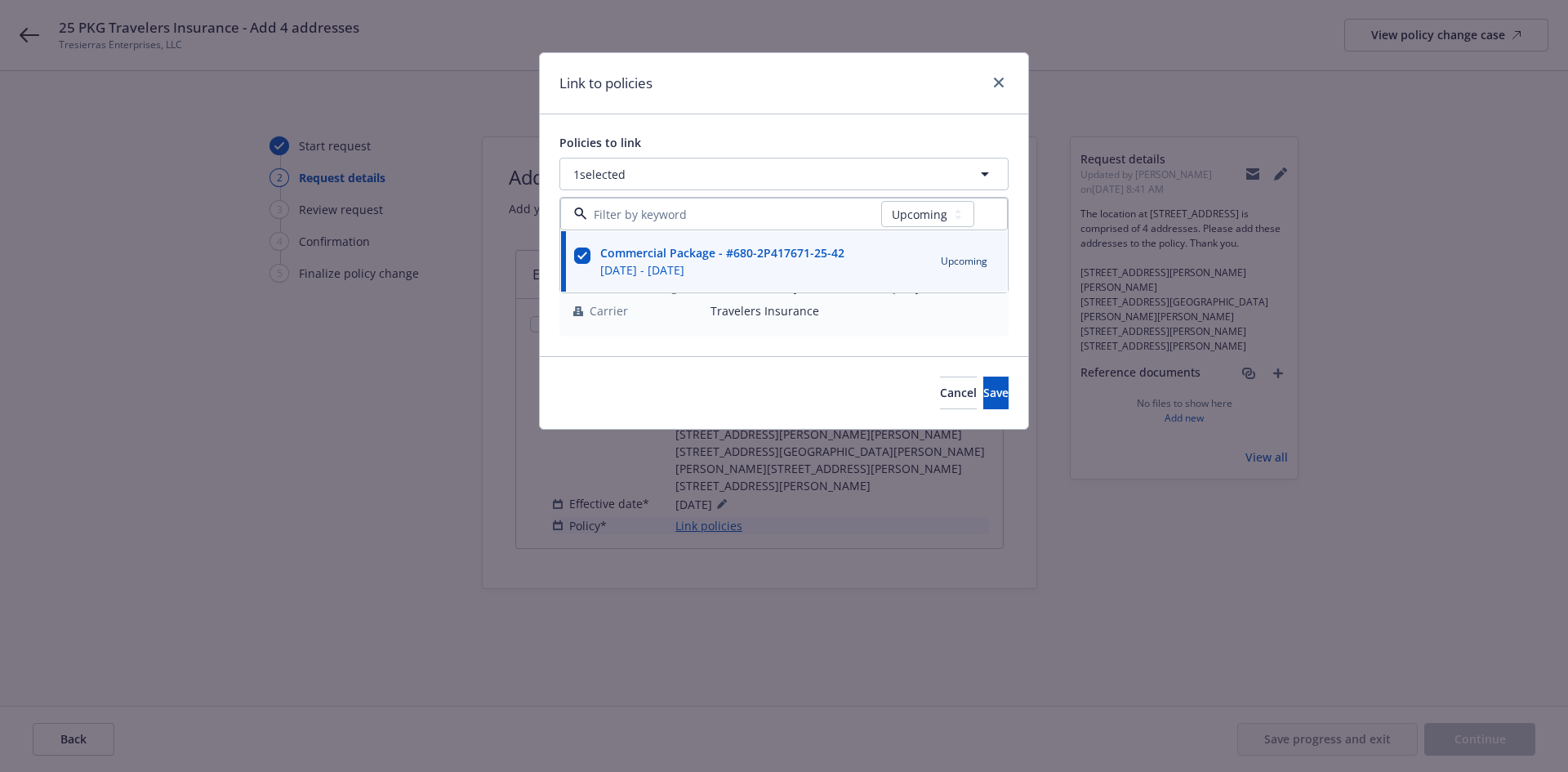
click at [627, 377] on div "Cancel Save" at bounding box center [784, 393] width 488 height 73
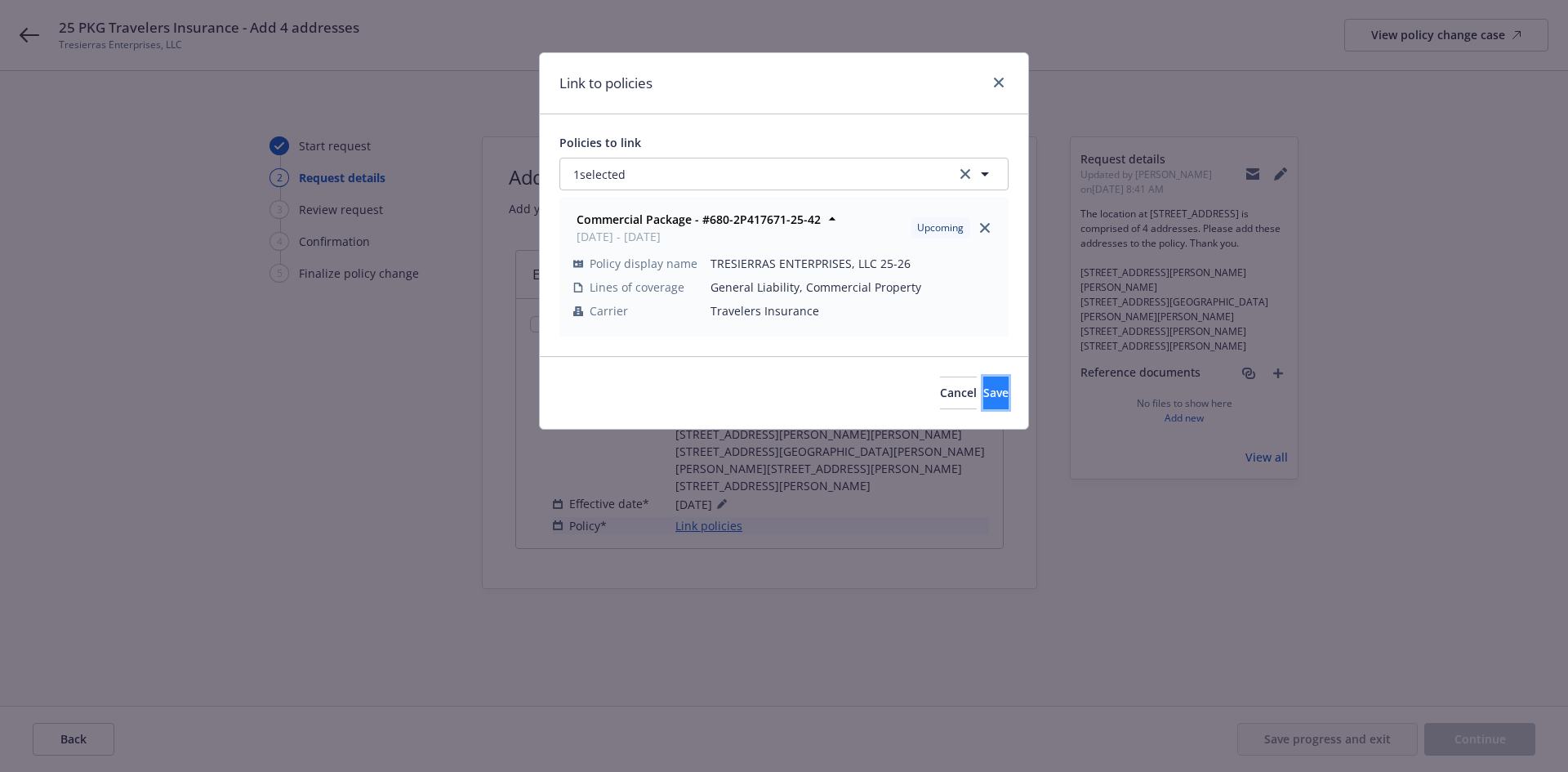
click at [984, 393] on button "Save" at bounding box center [996, 393] width 26 height 32
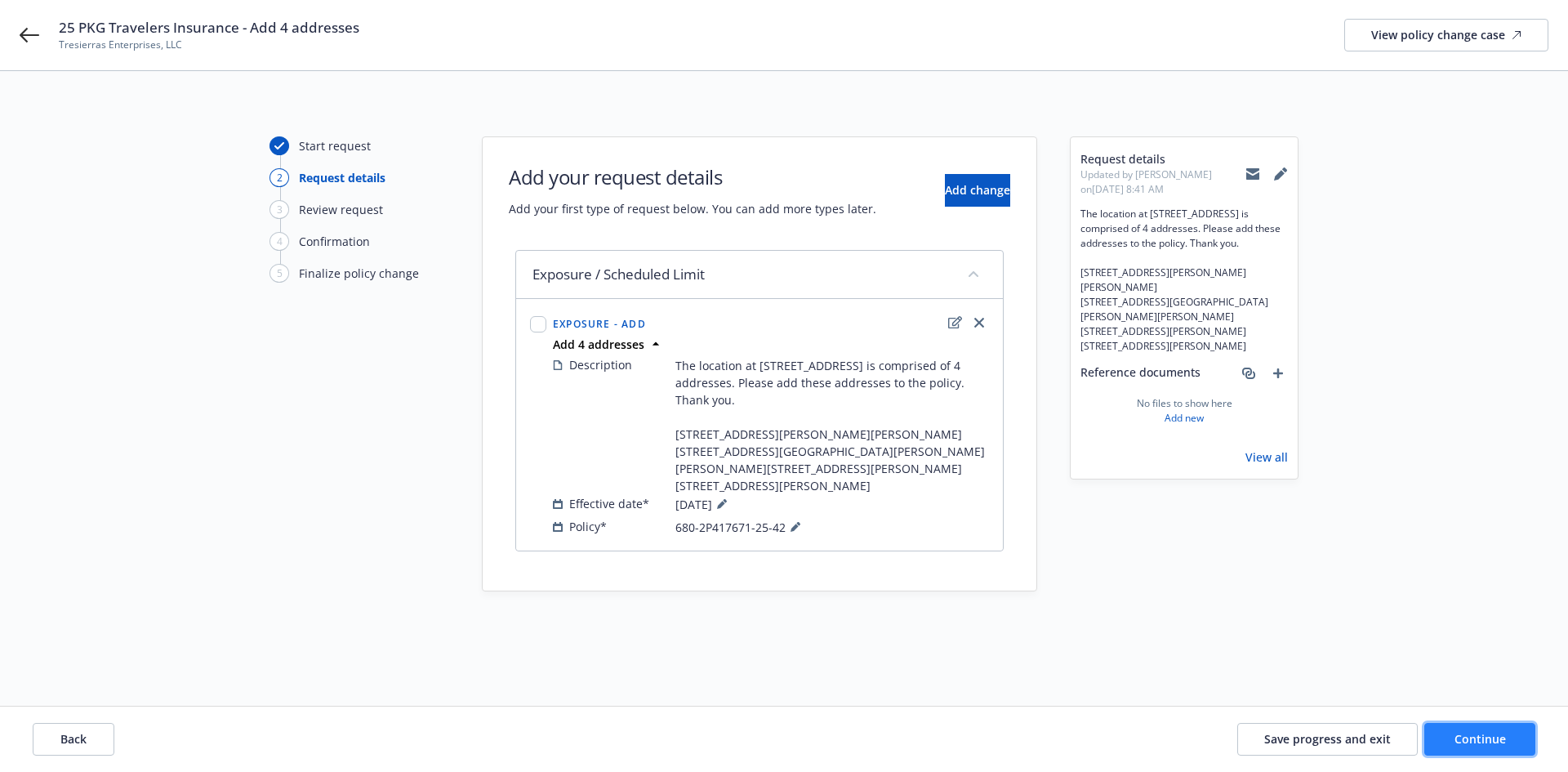
click at [1487, 730] on button "Continue" at bounding box center [1480, 739] width 111 height 32
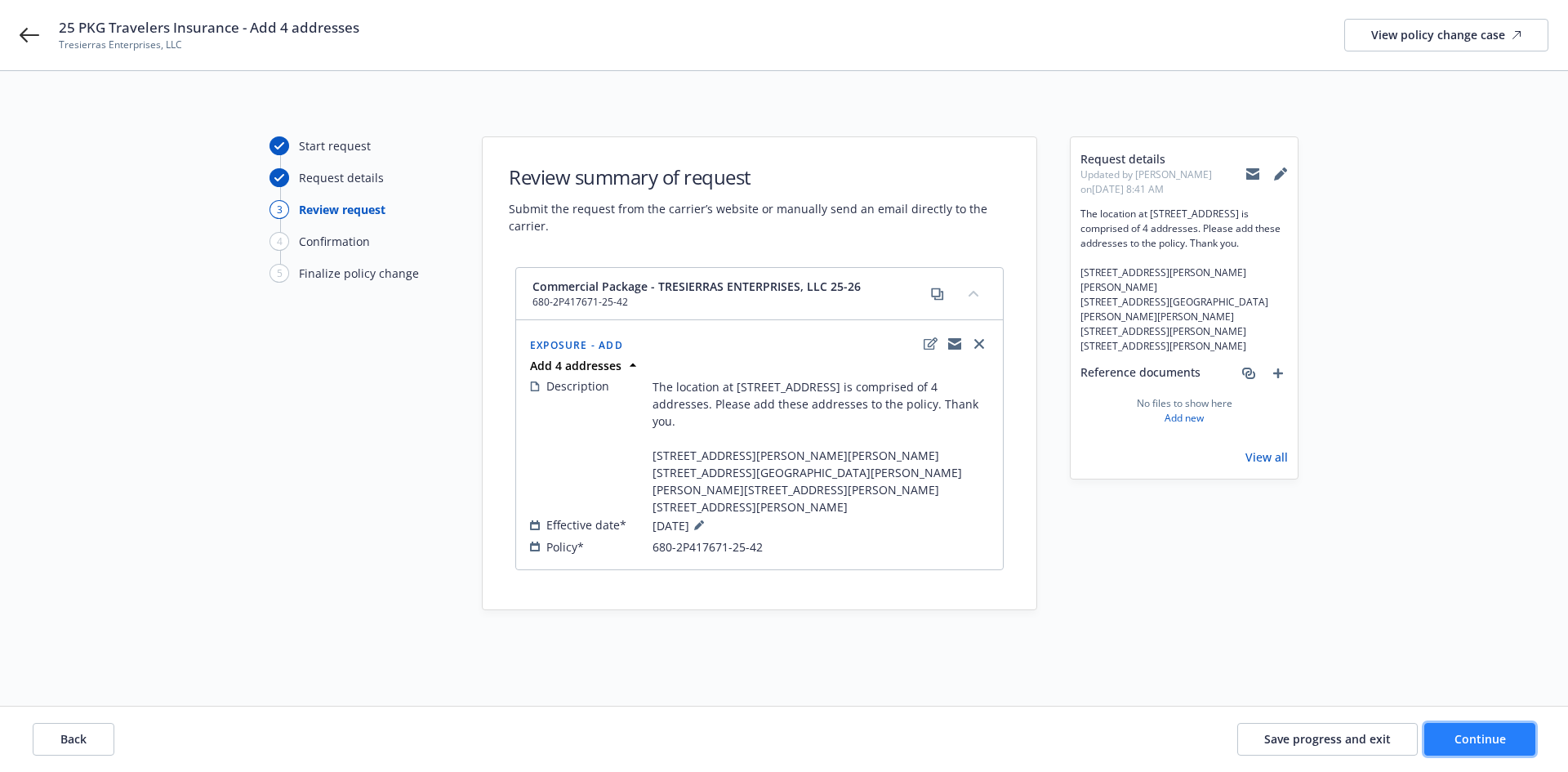
click at [1505, 740] on span "Continue" at bounding box center [1481, 739] width 51 height 16
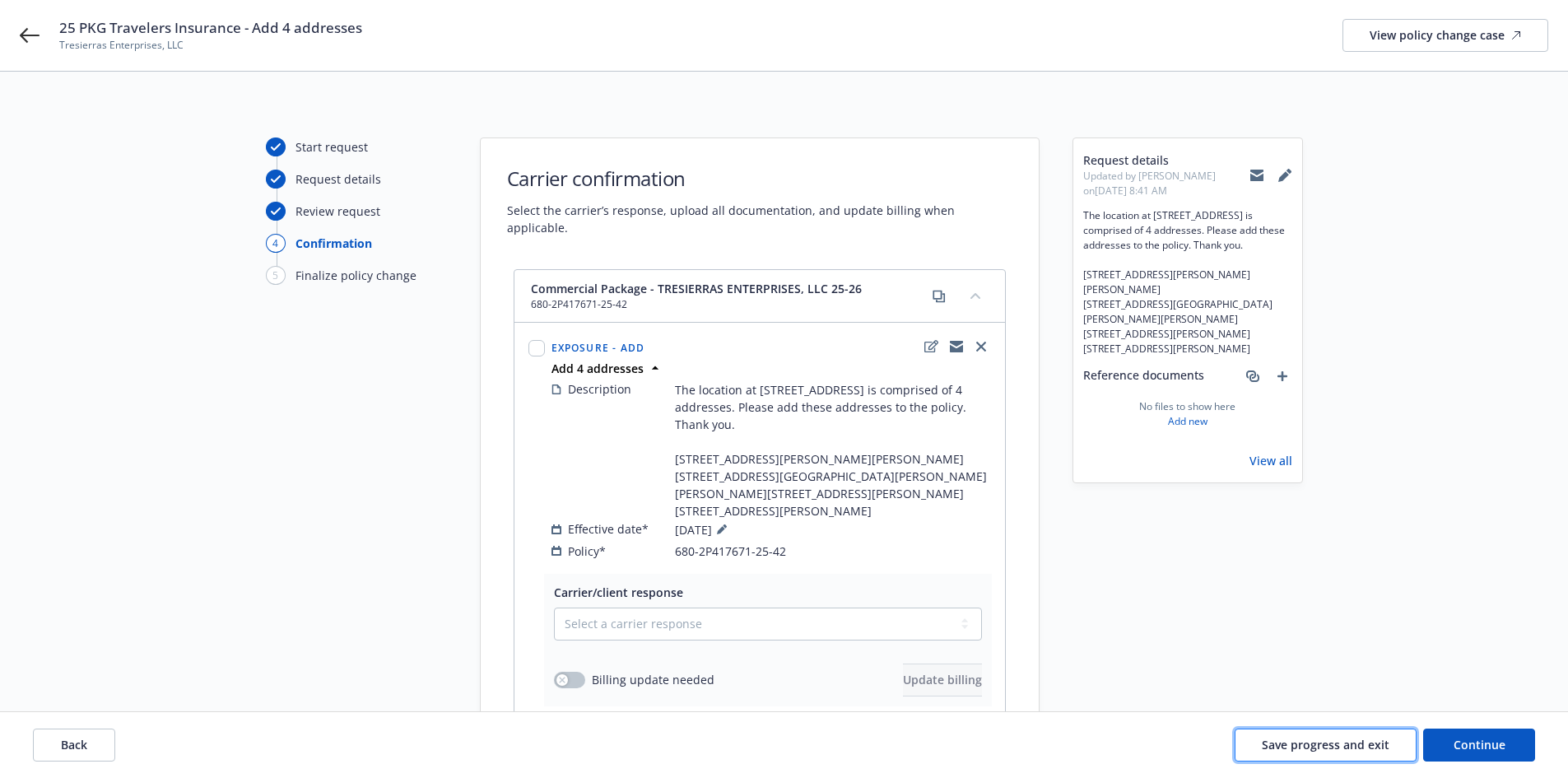
click at [1355, 745] on span "Save progress and exit" at bounding box center [1325, 745] width 128 height 16
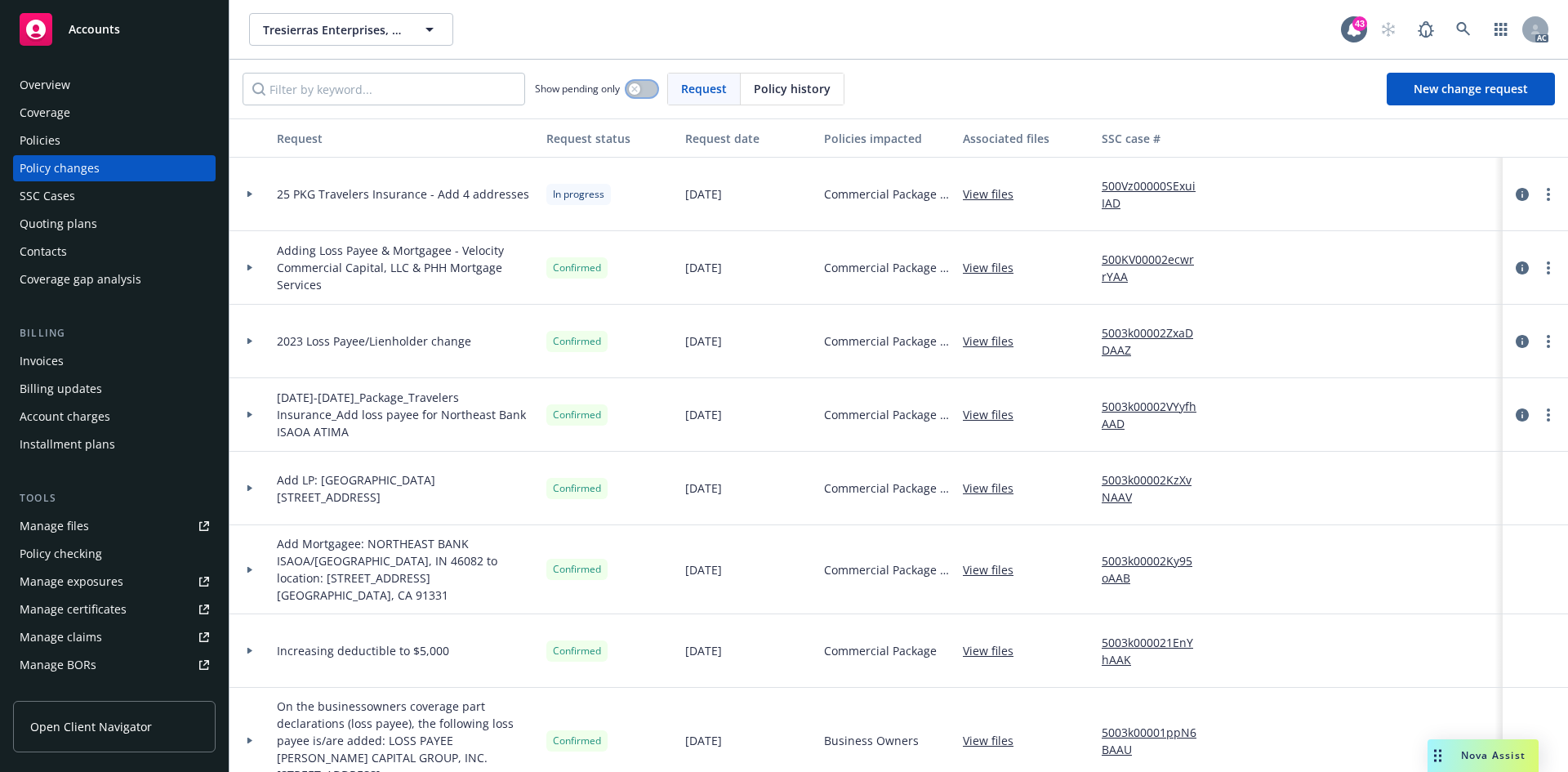
click at [643, 90] on button "button" at bounding box center [642, 89] width 31 height 17
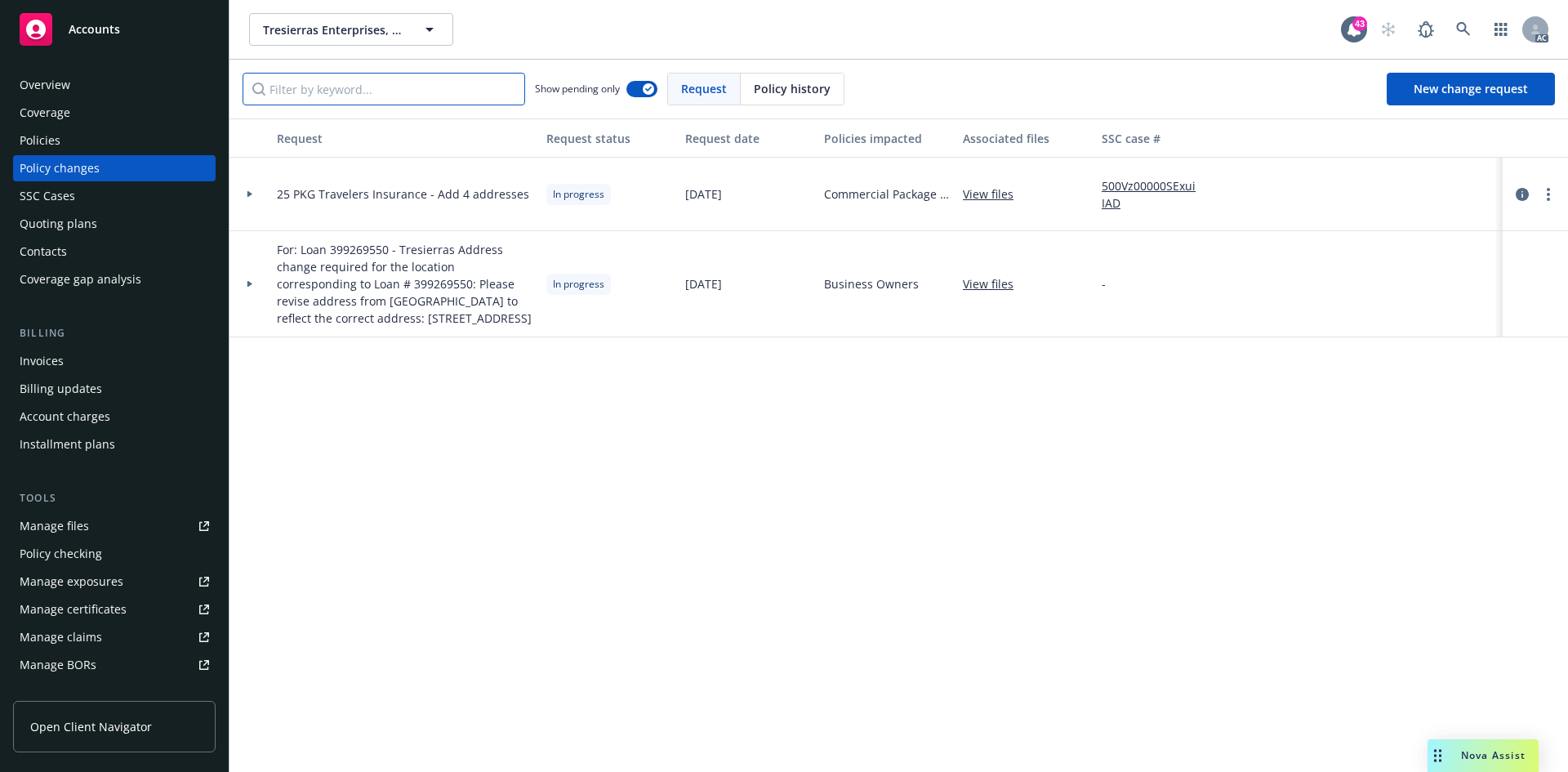
click at [466, 95] on input "Filter by keyword..." at bounding box center [383, 89] width 282 height 32
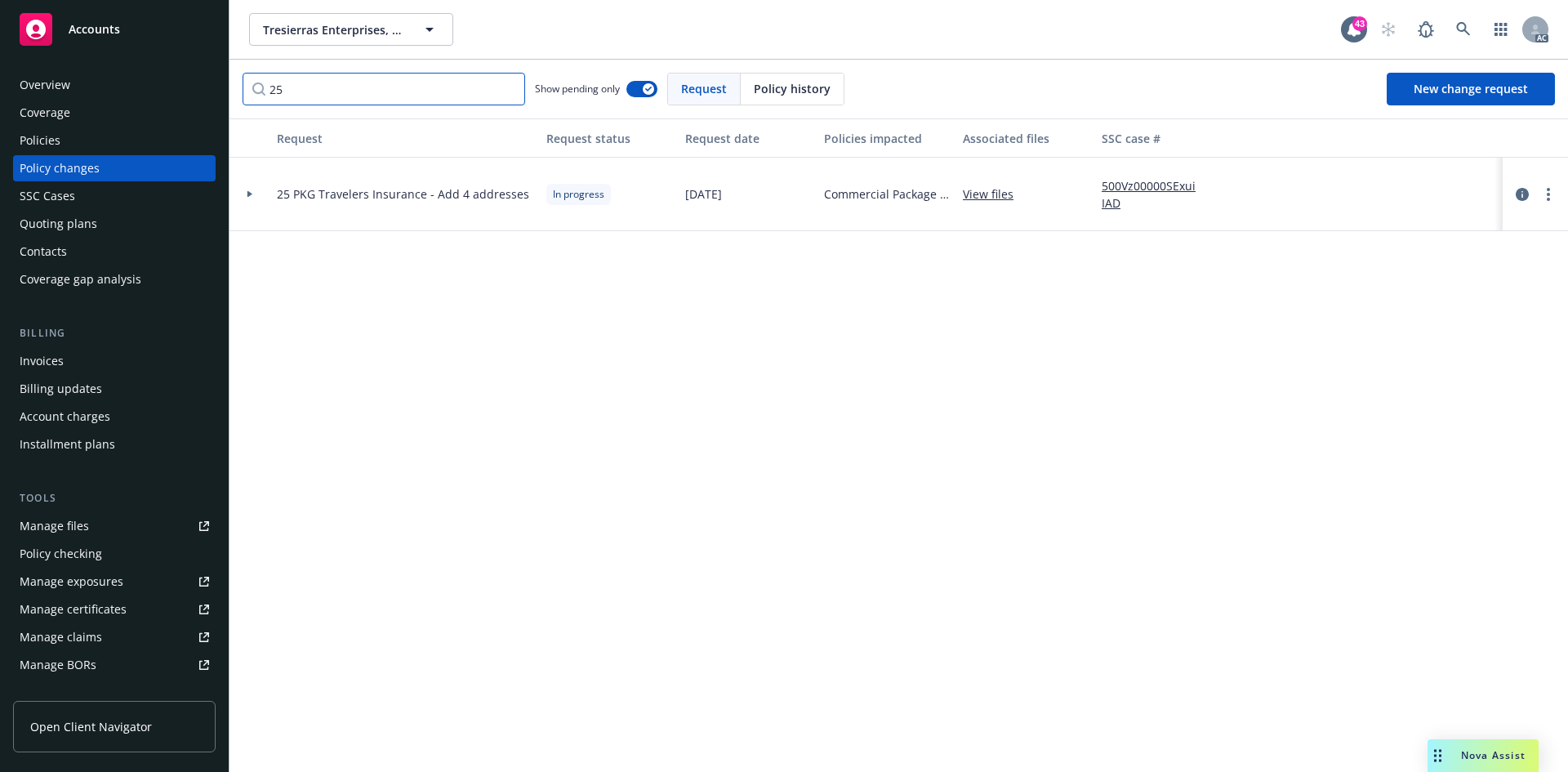
type input "25"
click at [244, 192] on div at bounding box center [249, 193] width 27 height 6
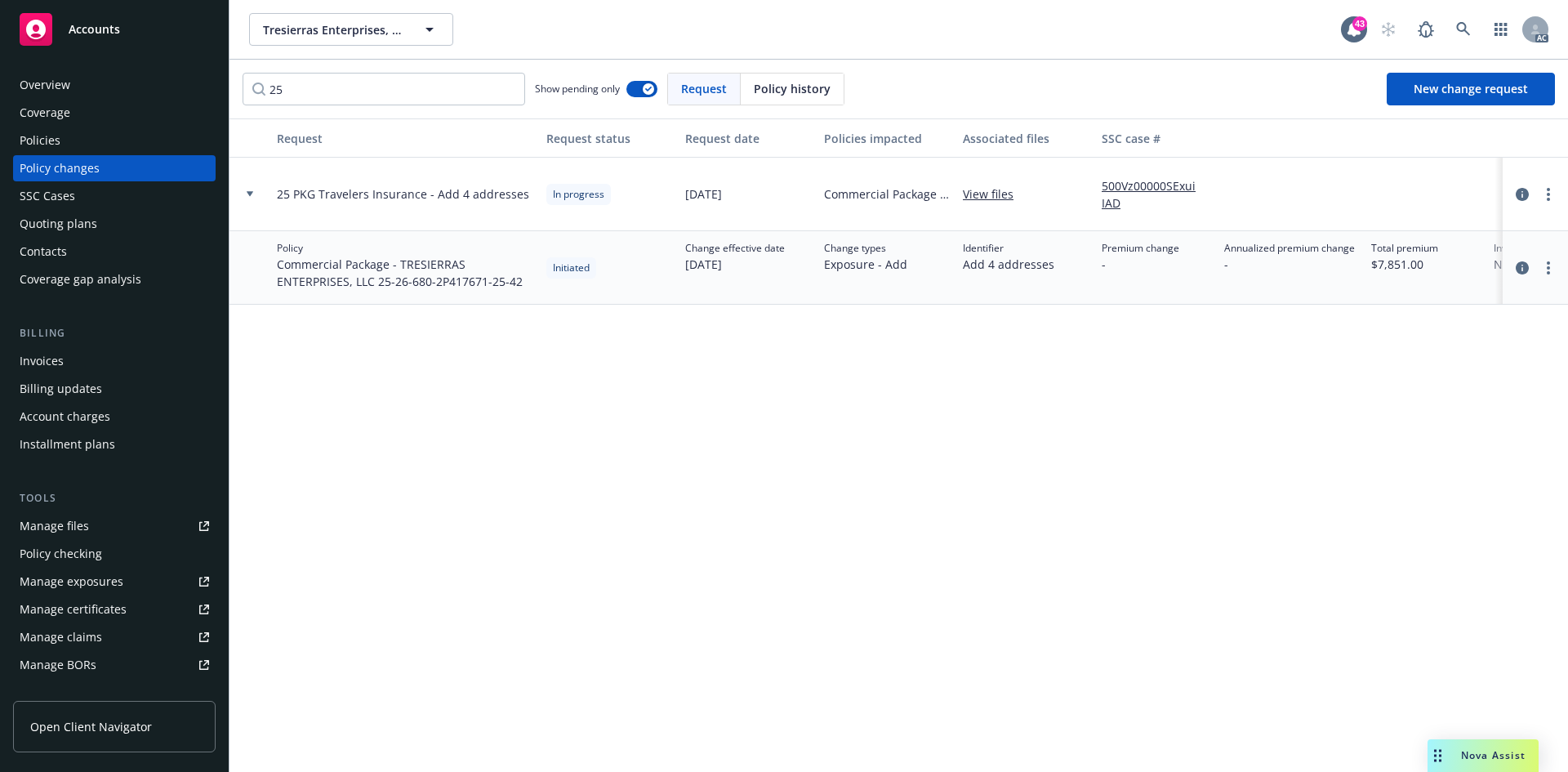
click at [1107, 189] on link "500Vz00000SExuiIAD" at bounding box center [1156, 194] width 110 height 34
click at [111, 145] on div "Policies" at bounding box center [115, 140] width 189 height 26
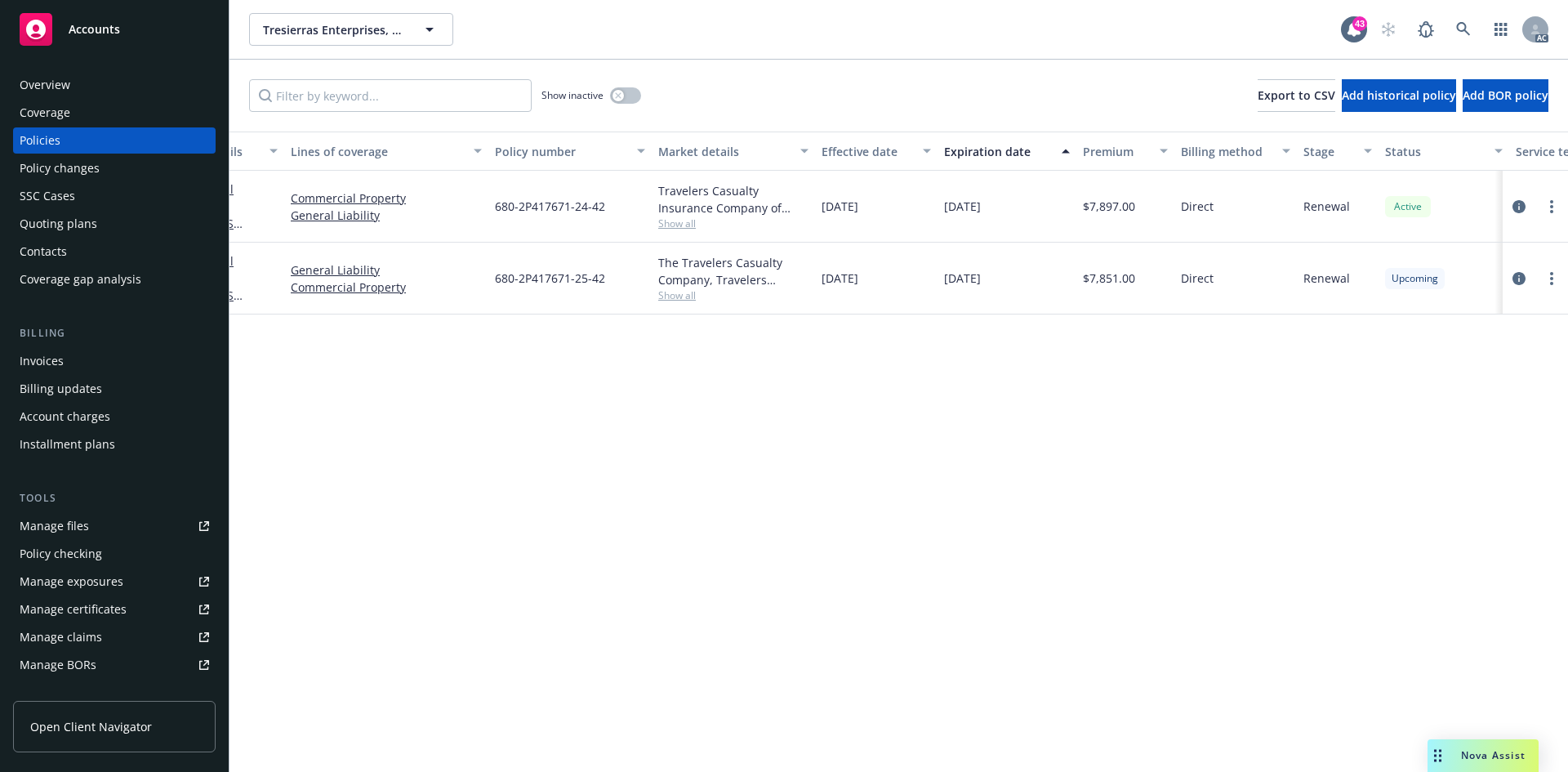
scroll to position [0, 237]
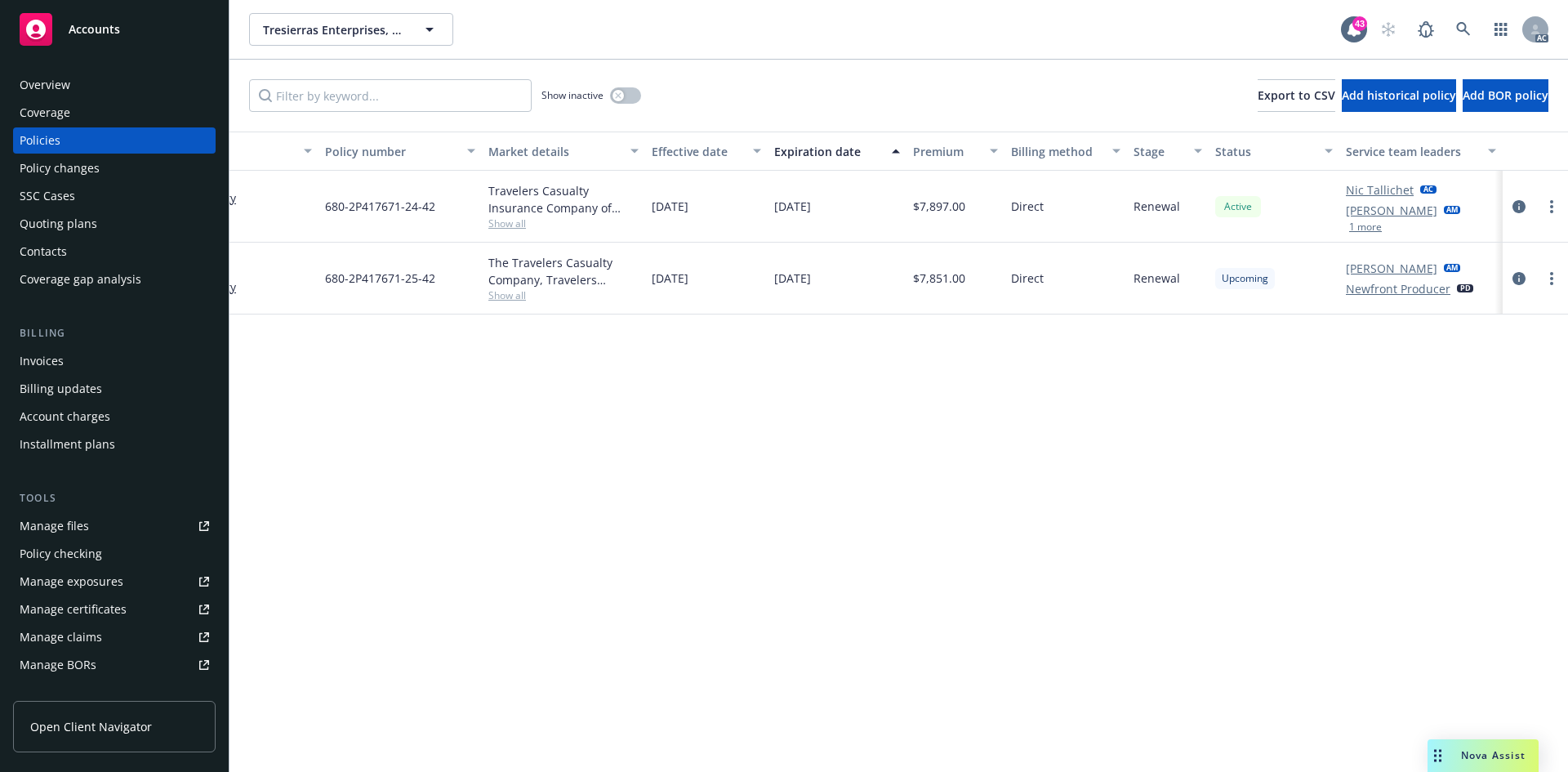
click at [143, 175] on div "Policy changes" at bounding box center [115, 168] width 189 height 26
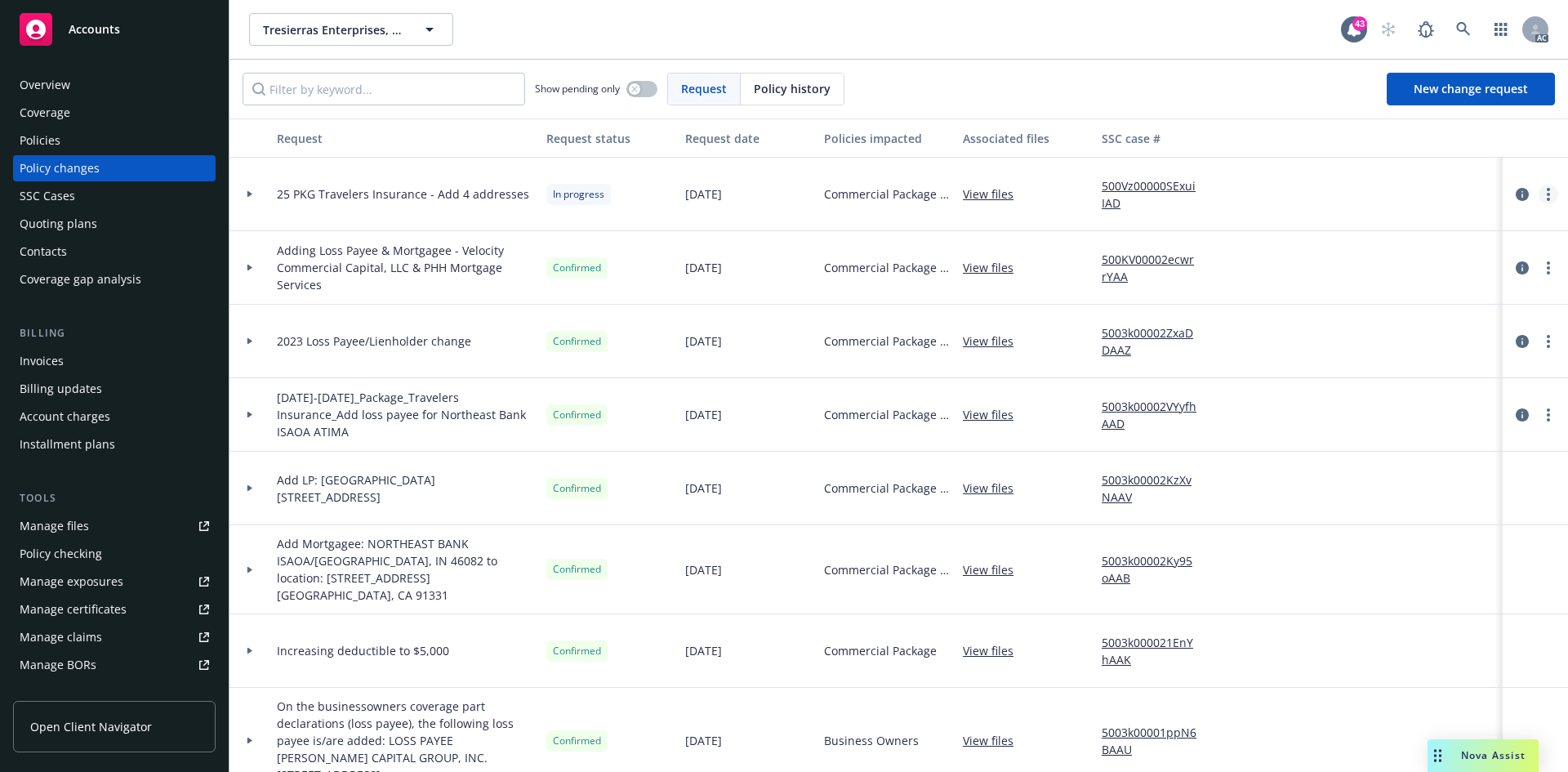
click at [1539, 192] on link "more" at bounding box center [1549, 194] width 20 height 20
click at [1421, 231] on link "Copy logging email" at bounding box center [1405, 227] width 281 height 32
drag, startPoint x: 260, startPoint y: 32, endPoint x: 427, endPoint y: 36, distance: 167.0
click at [427, 36] on div "Tresierras Enterprises, LLC Type Commercial" at bounding box center [437, 51] width 374 height 74
copy span "Tresierras Enterprises, LLC"
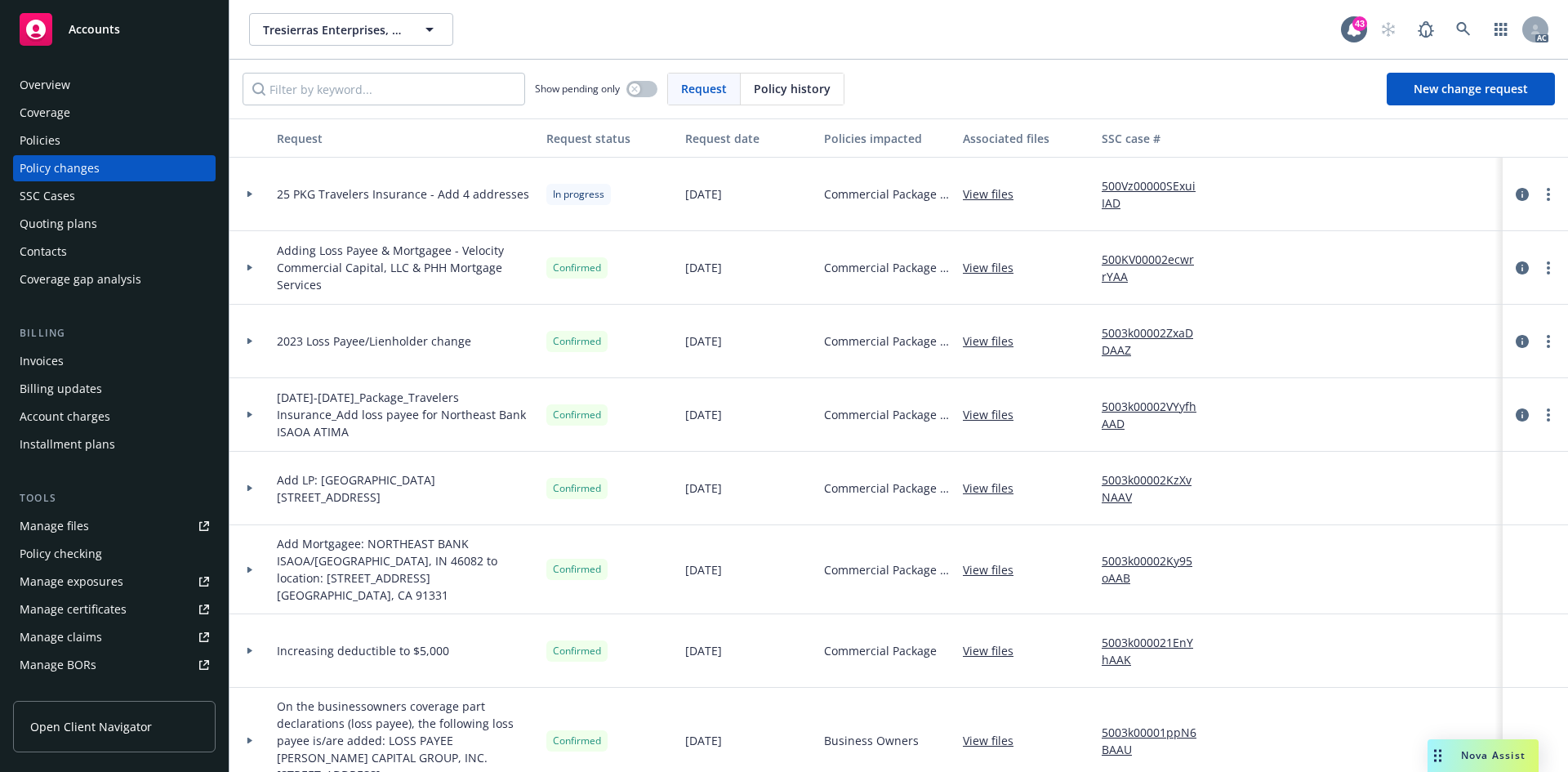
click at [110, 145] on div "Policies" at bounding box center [115, 140] width 189 height 26
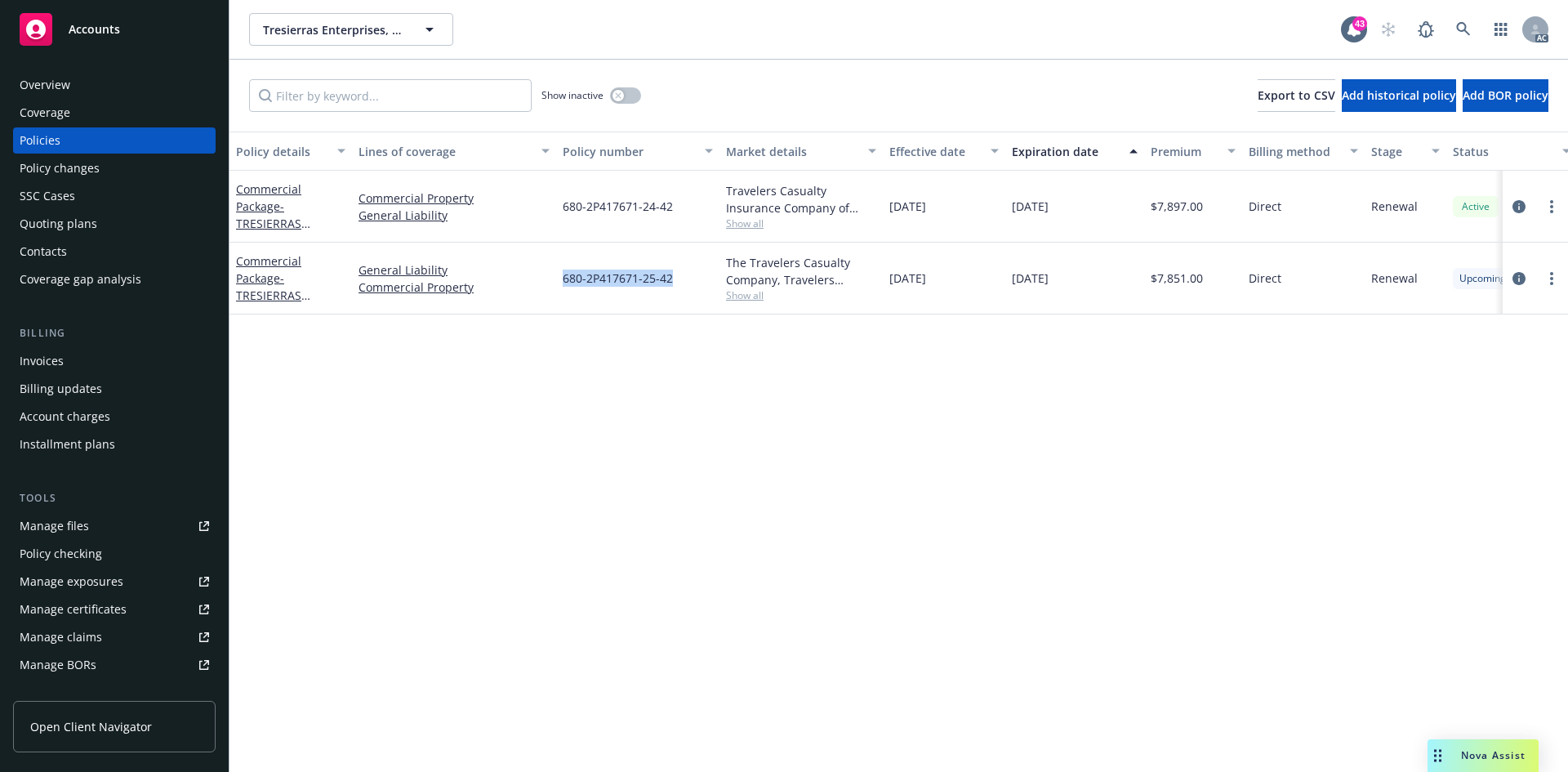
drag, startPoint x: 565, startPoint y: 282, endPoint x: 674, endPoint y: 284, distance: 109.0
click at [674, 284] on div "680-2P417671-25-42" at bounding box center [637, 278] width 164 height 72
copy span "680-2P417671-25-42"
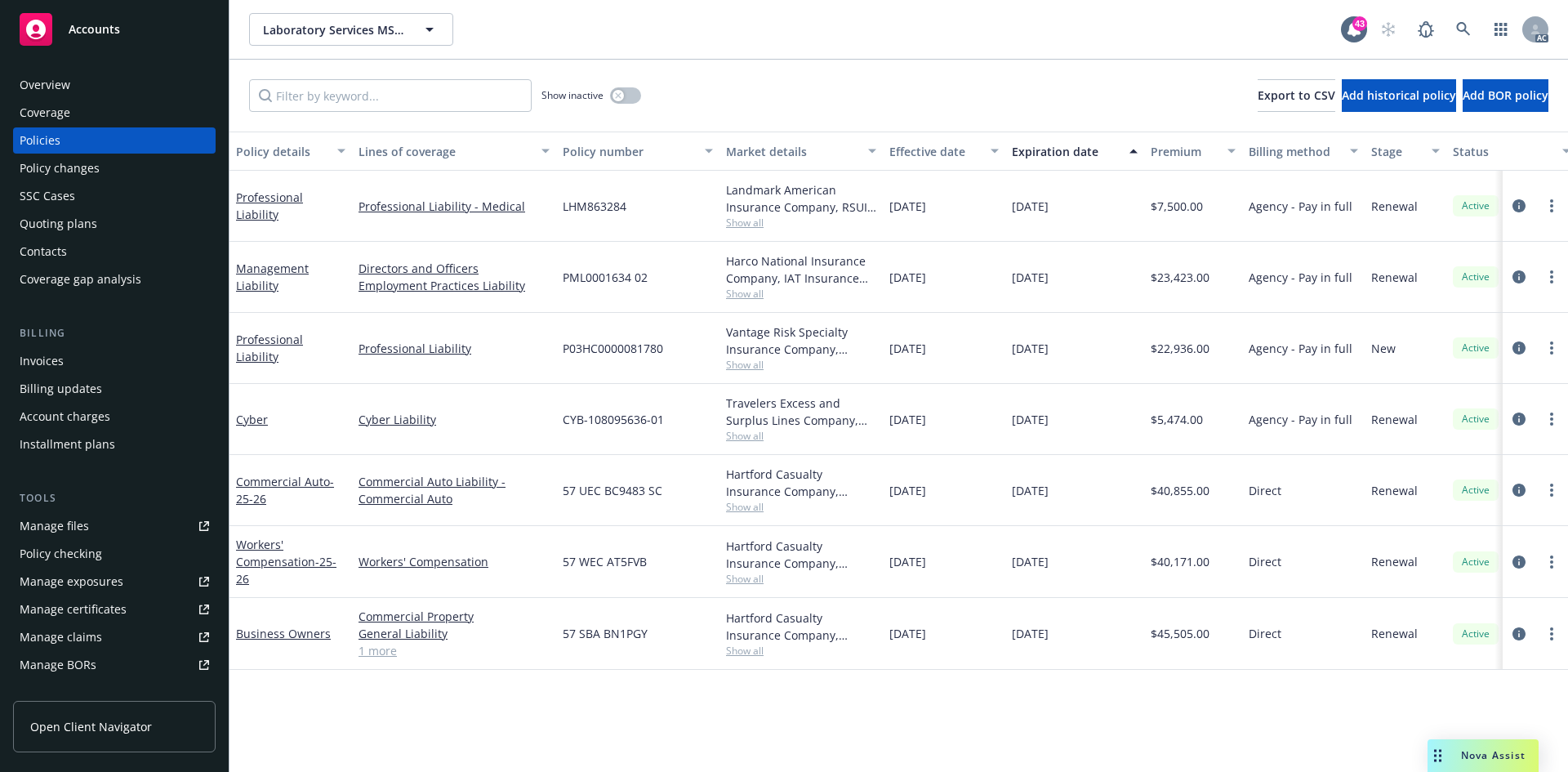
click at [752, 435] on span "Show all" at bounding box center [801, 436] width 150 height 14
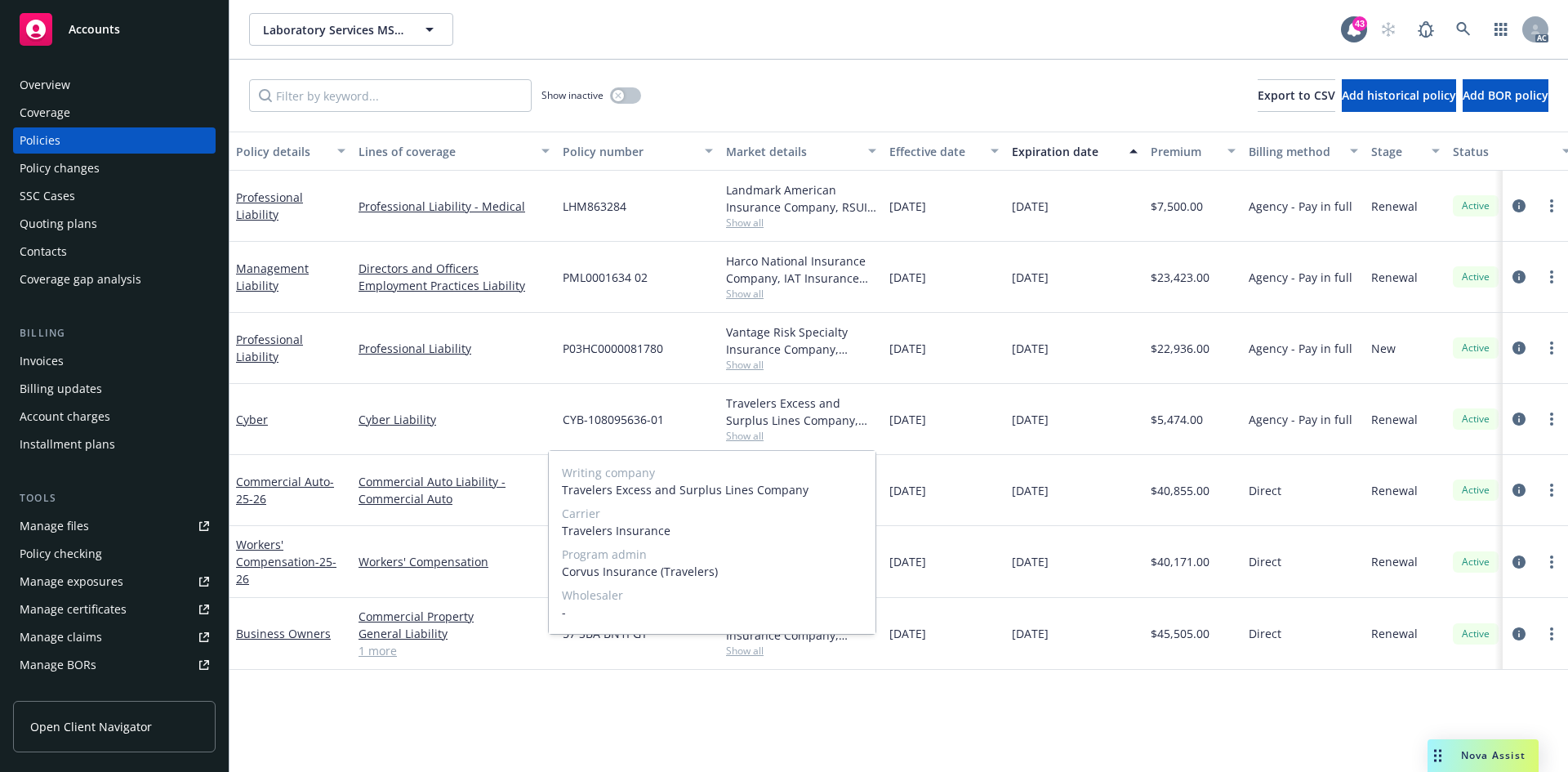
click at [869, 432] on span "Show all" at bounding box center [801, 436] width 150 height 14
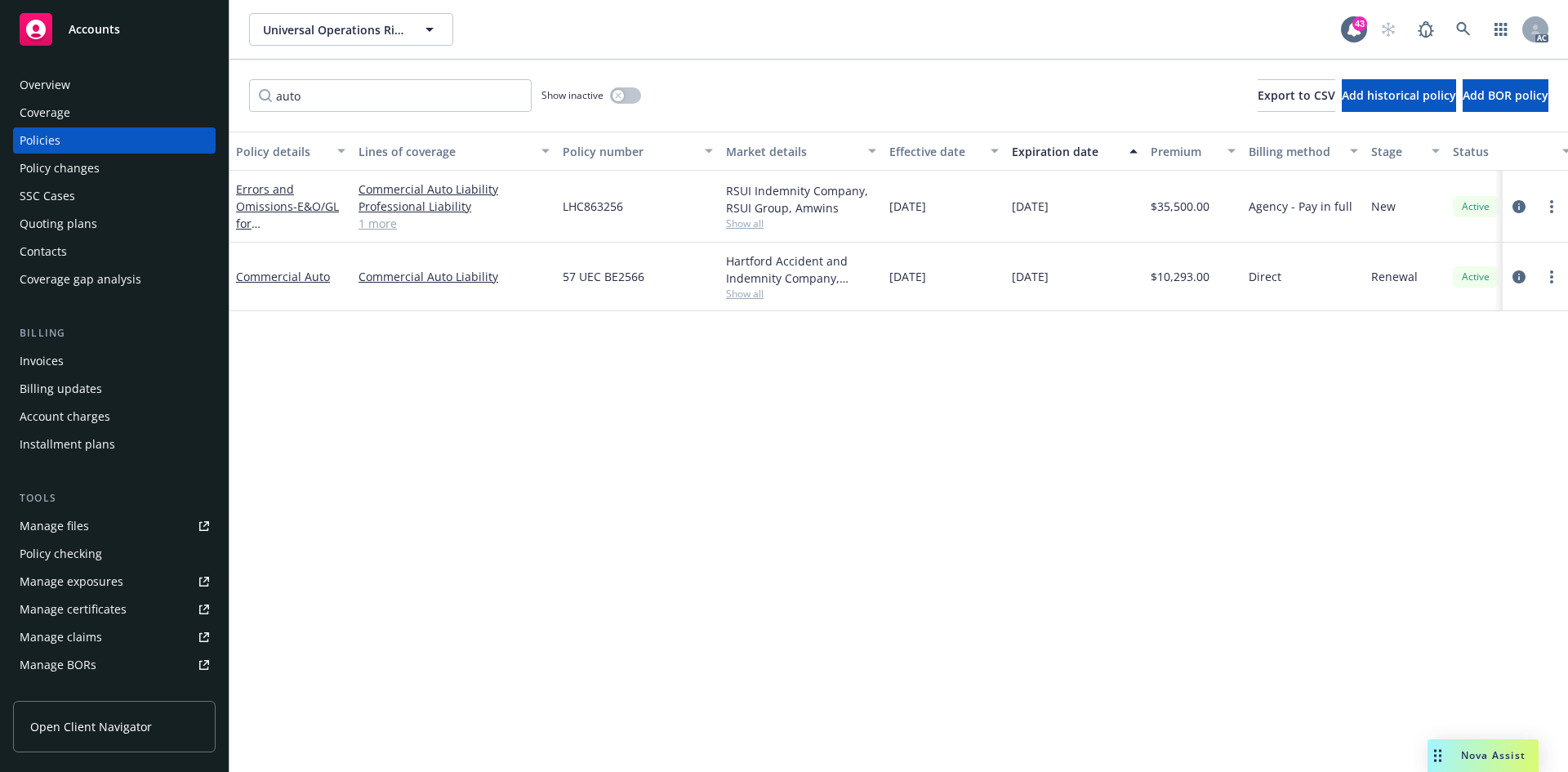
type input "auto"
drag, startPoint x: 563, startPoint y: 283, endPoint x: 642, endPoint y: 287, distance: 79.1
click at [642, 287] on div "57 UEC BE2566" at bounding box center [637, 276] width 164 height 69
copy span "57 UEC BE2566"
click at [576, 311] on div "57 UEC BE2566" at bounding box center [637, 276] width 164 height 69
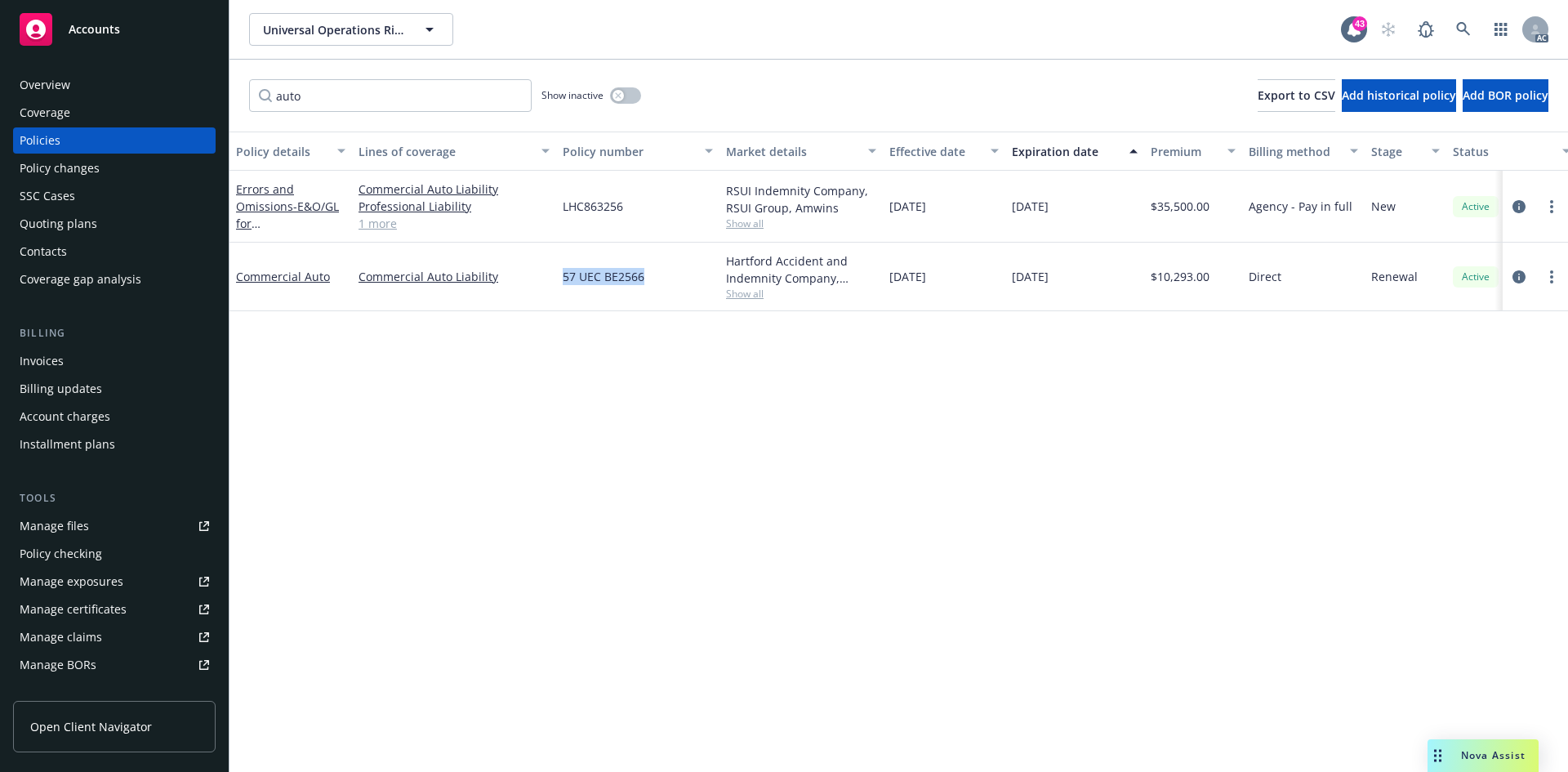
drag, startPoint x: 561, startPoint y: 286, endPoint x: 642, endPoint y: 277, distance: 81.5
click at [642, 277] on div "57 UEC BE2566" at bounding box center [637, 276] width 164 height 69
copy span "57 UEC BE2566"
